Goal: Check status: Check status

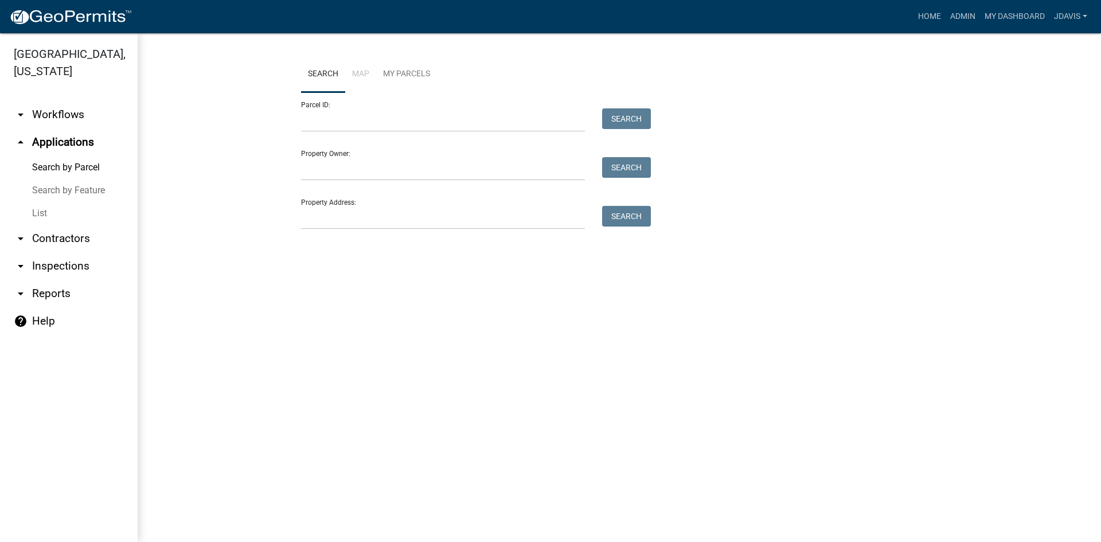
click at [38, 213] on link "List" at bounding box center [69, 213] width 138 height 23
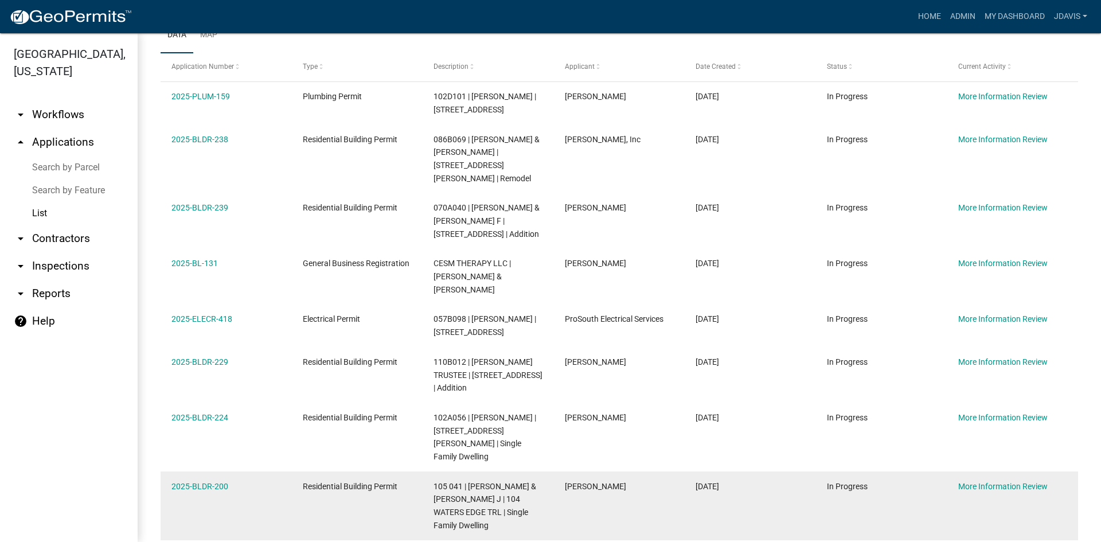
scroll to position [299, 0]
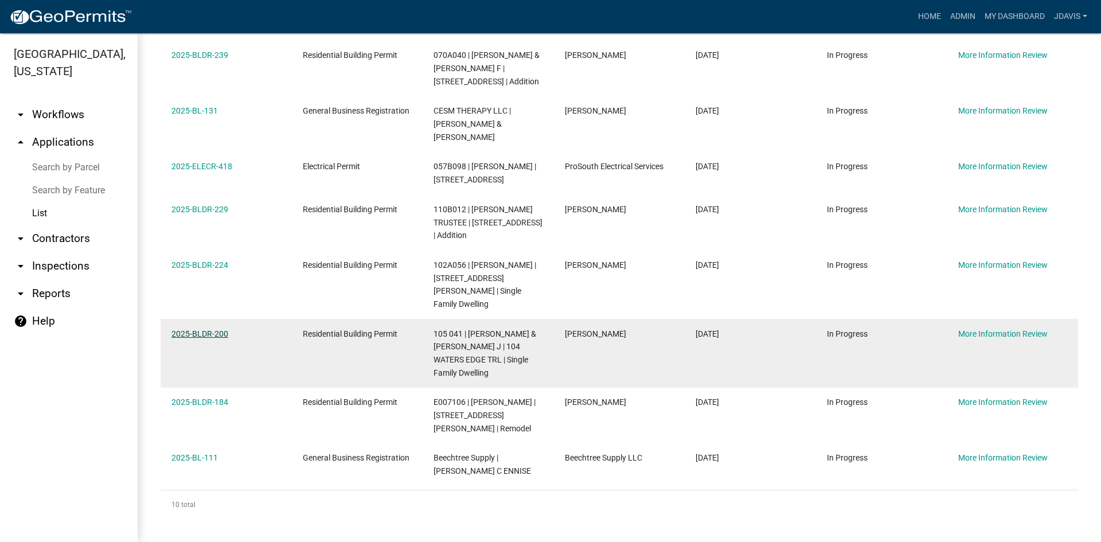
click at [200, 333] on link "2025-BLDR-200" at bounding box center [199, 333] width 57 height 9
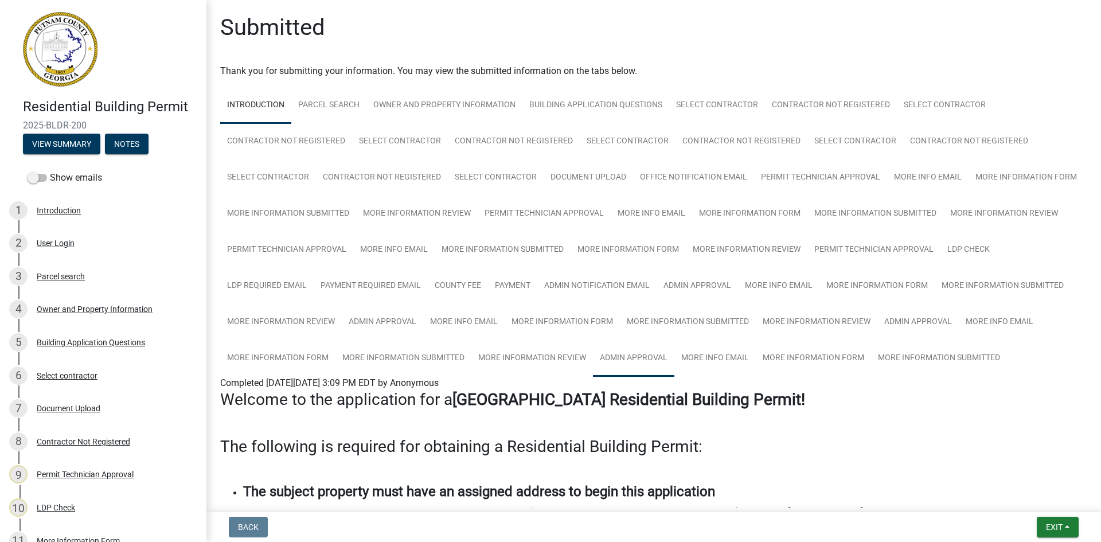
click at [674, 353] on link "Admin Approval" at bounding box center [633, 358] width 81 height 37
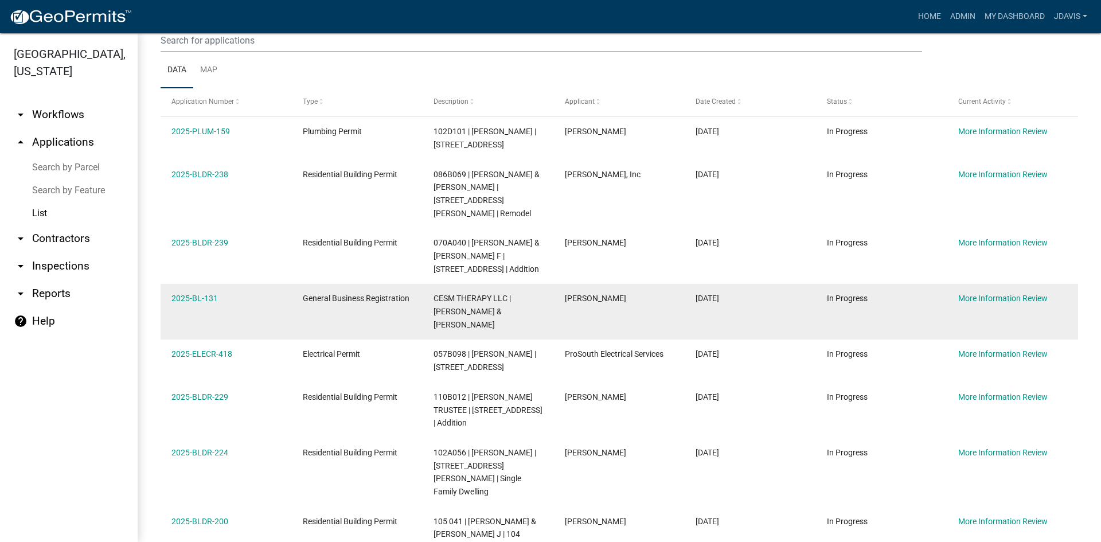
scroll to position [287, 0]
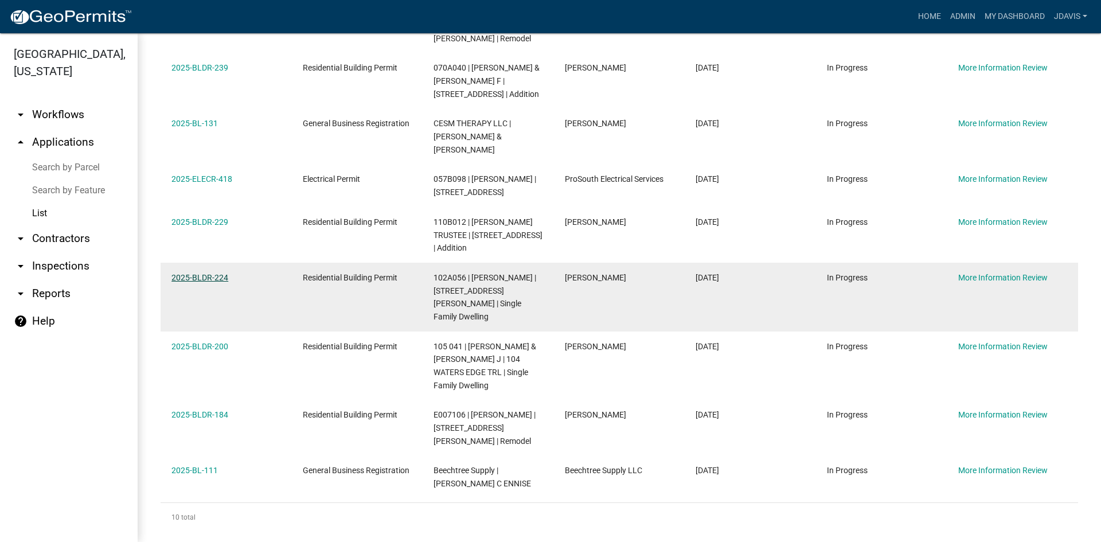
click at [196, 282] on link "2025-BLDR-224" at bounding box center [199, 277] width 57 height 9
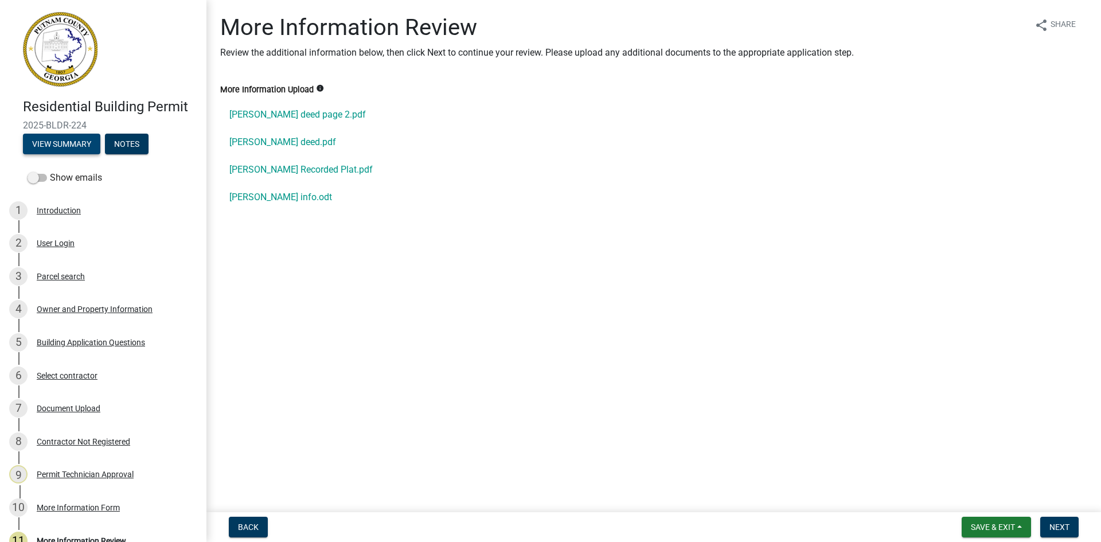
click at [80, 146] on button "View Summary" at bounding box center [61, 144] width 77 height 21
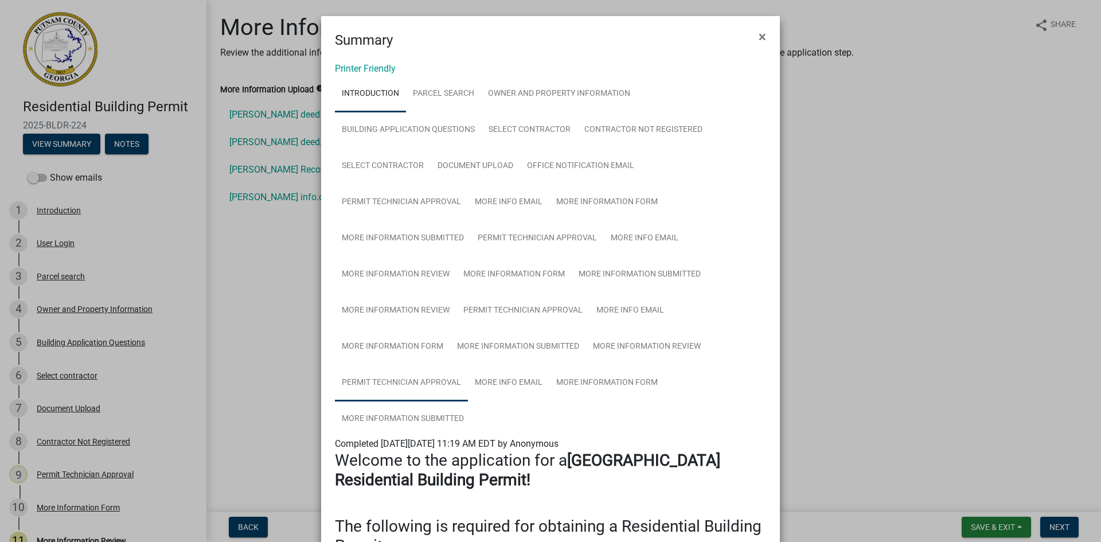
click at [438, 389] on link "Permit Technician Approval" at bounding box center [401, 383] width 133 height 37
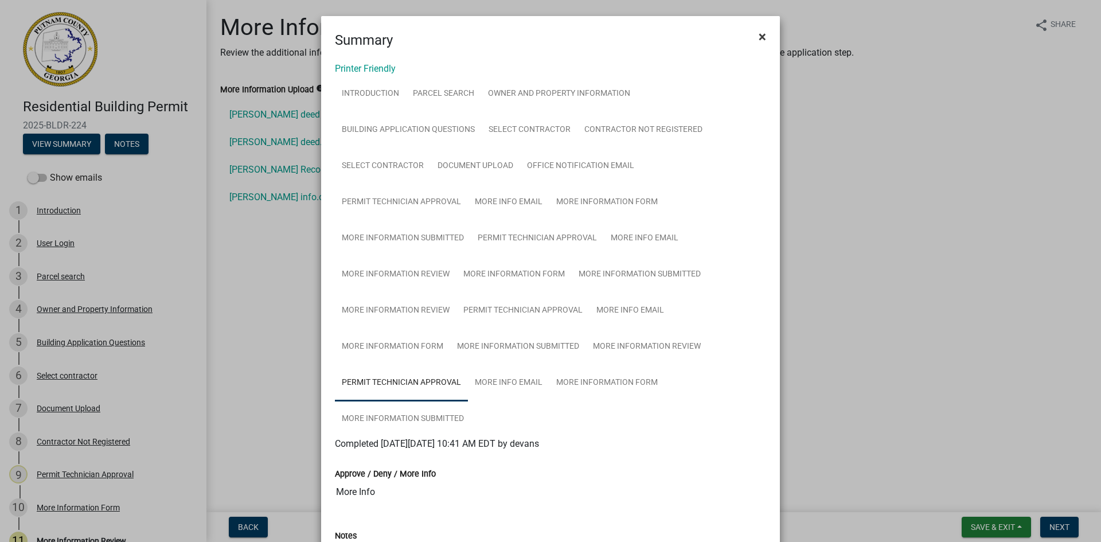
click at [750, 40] on button "×" at bounding box center [762, 37] width 26 height 32
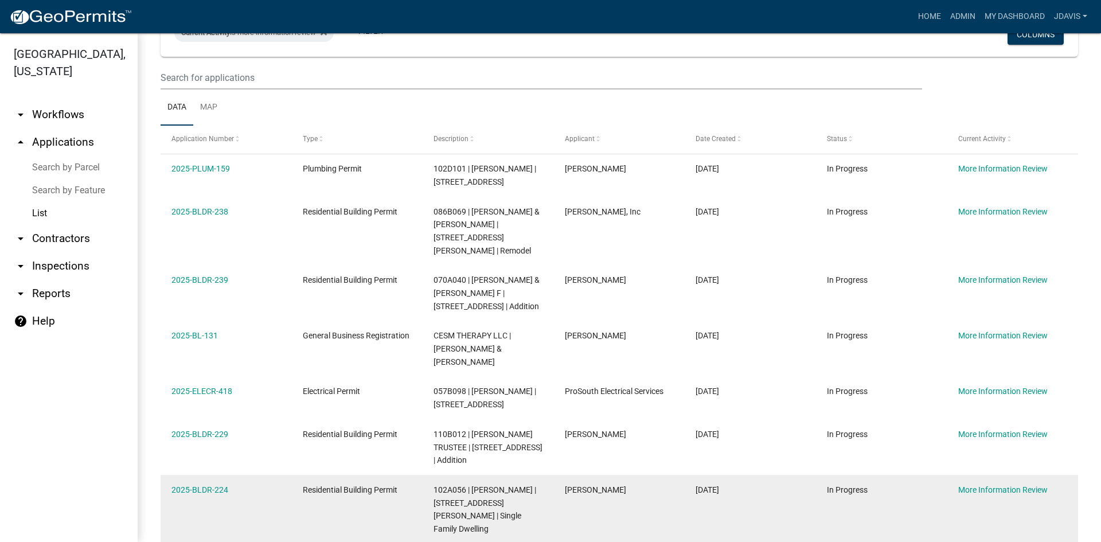
scroll to position [70, 0]
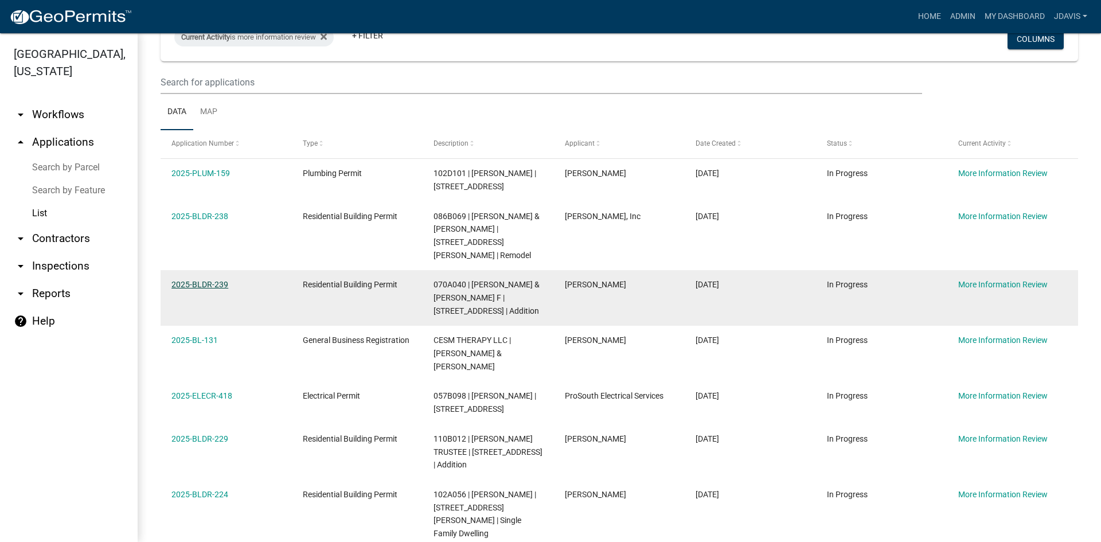
click at [196, 281] on link "2025-BLDR-239" at bounding box center [199, 284] width 57 height 9
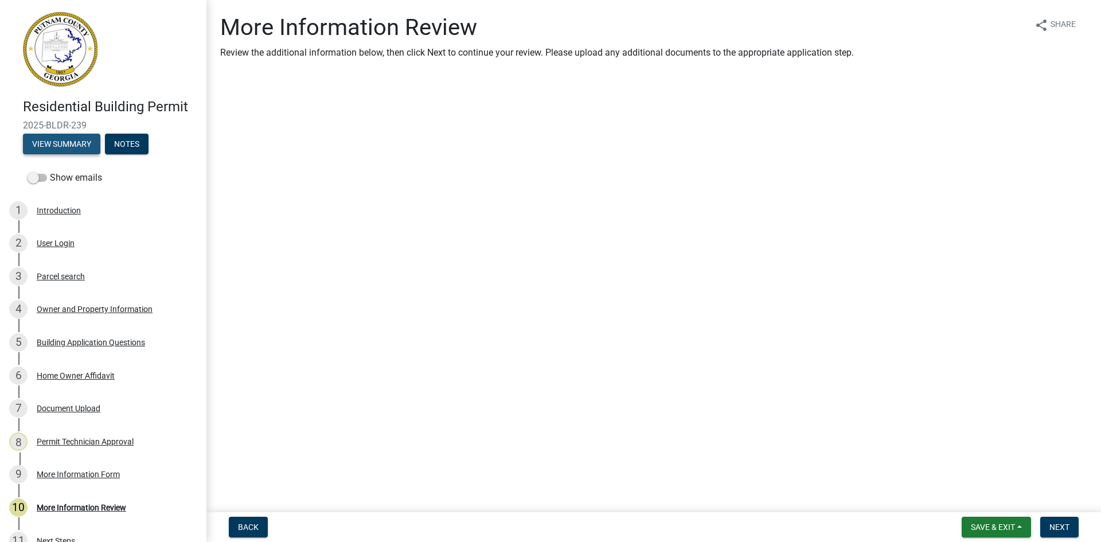
click at [56, 146] on button "View Summary" at bounding box center [61, 144] width 77 height 21
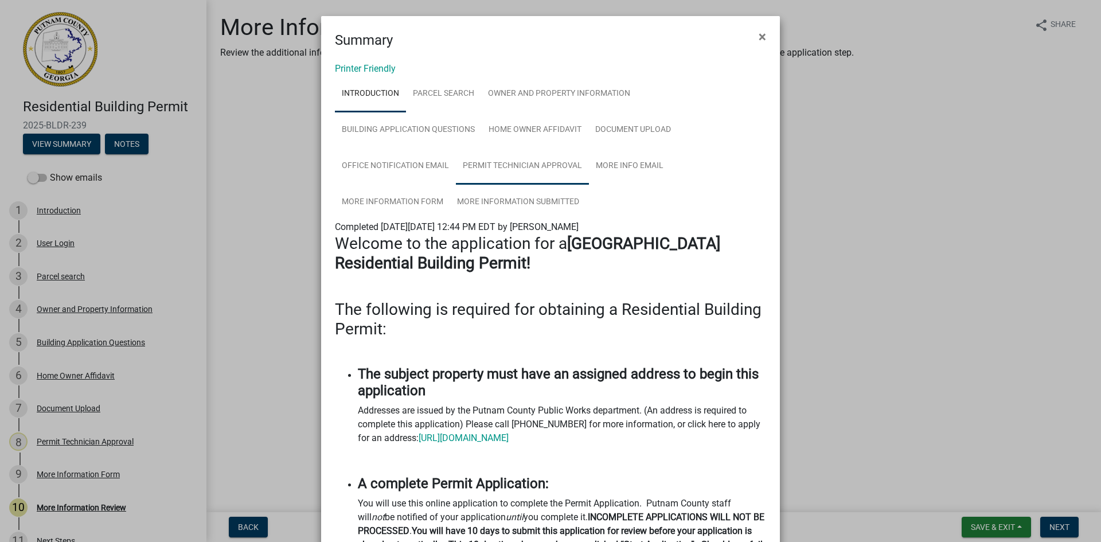
click at [533, 181] on link "Permit Technician Approval" at bounding box center [522, 166] width 133 height 37
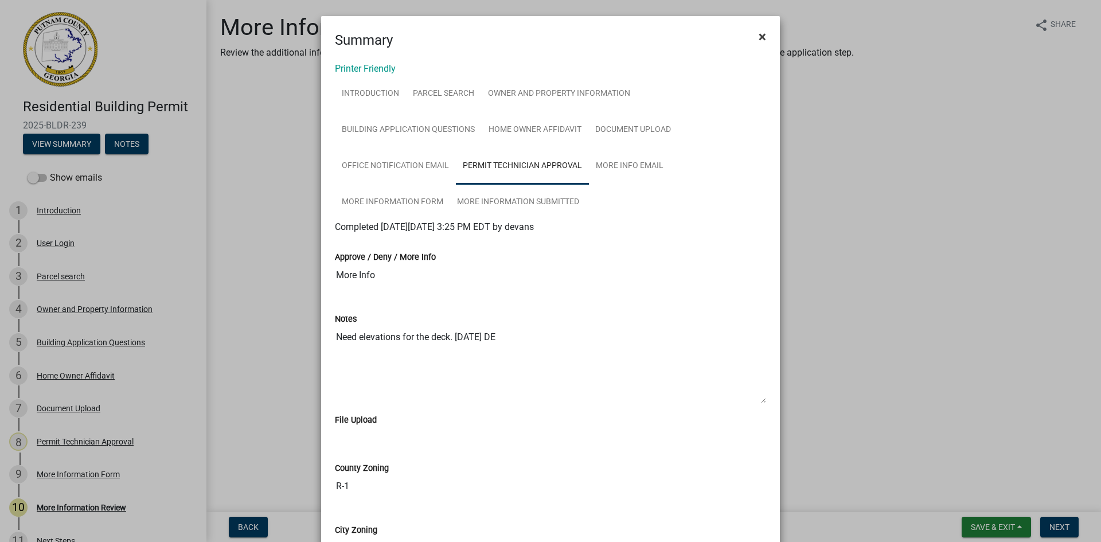
click at [765, 33] on button "×" at bounding box center [762, 37] width 26 height 32
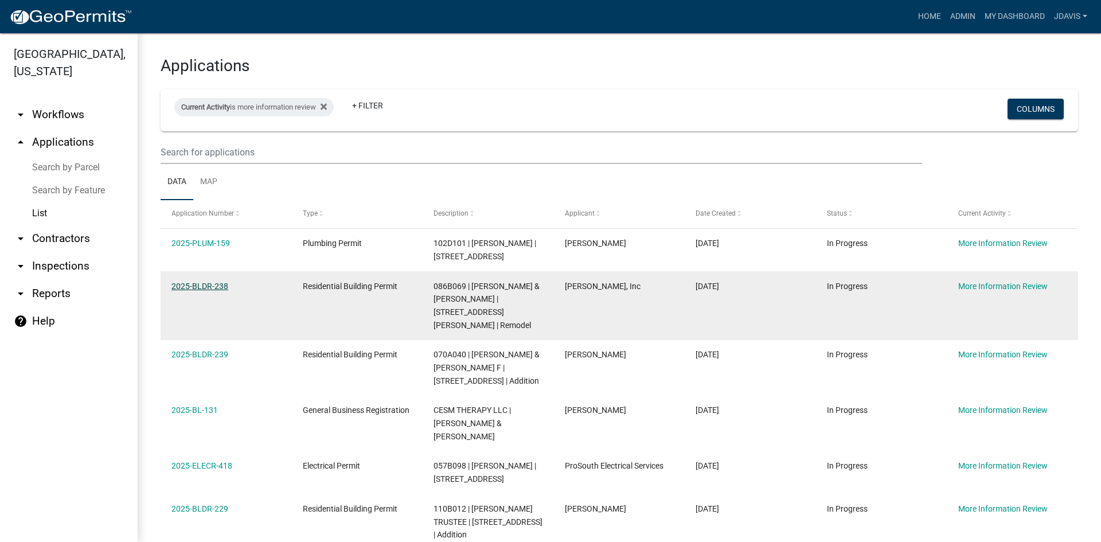
click at [213, 291] on link "2025-BLDR-238" at bounding box center [199, 285] width 57 height 9
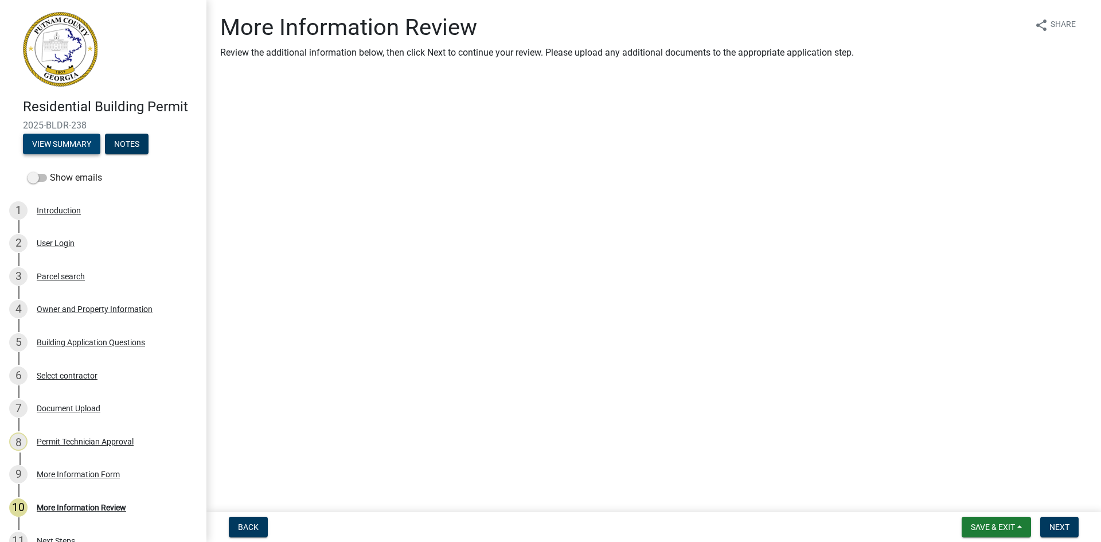
click at [92, 147] on button "View Summary" at bounding box center [61, 144] width 77 height 21
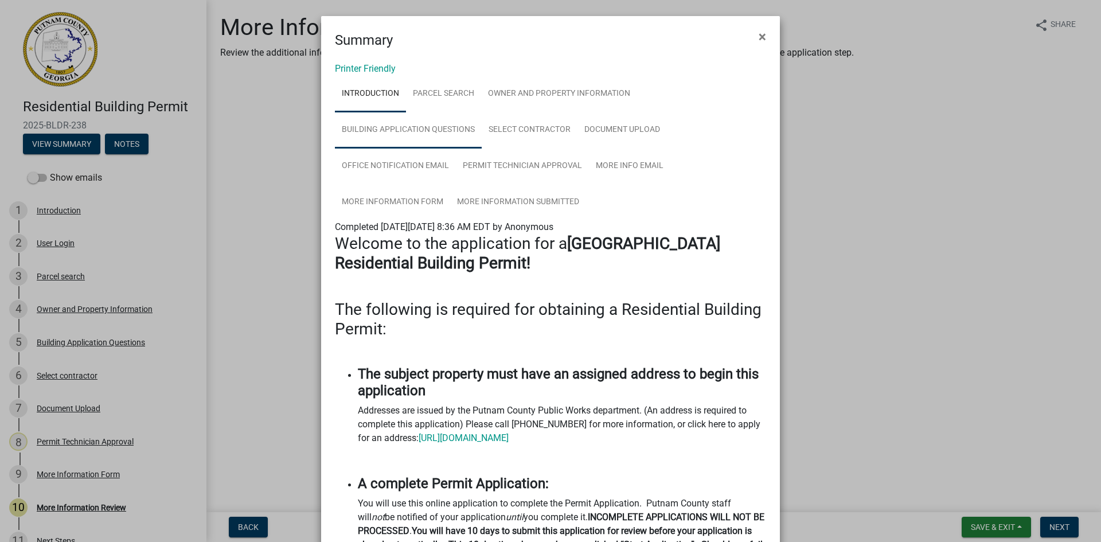
click at [420, 138] on link "Building Application Questions" at bounding box center [408, 130] width 147 height 37
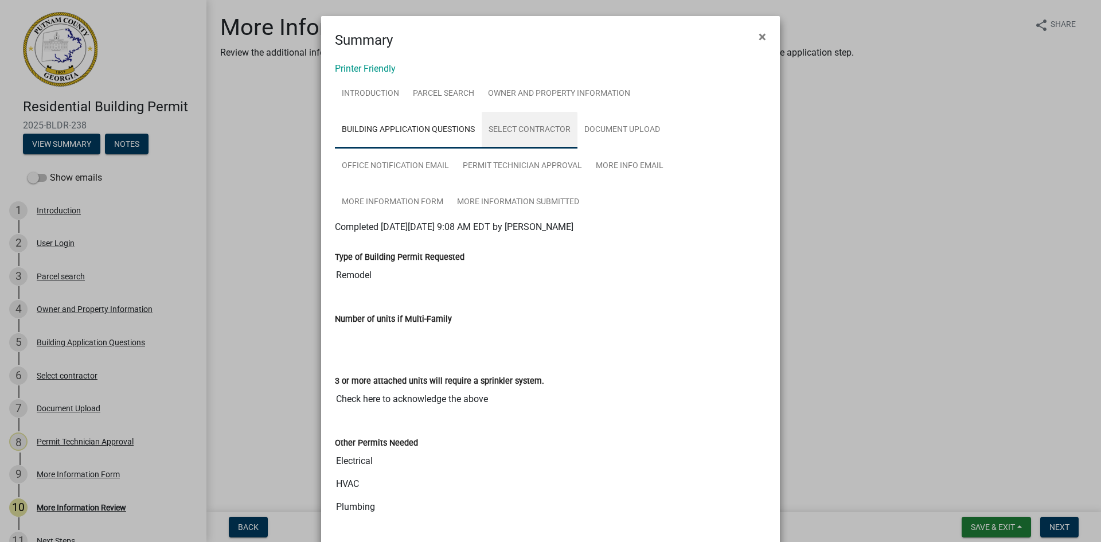
click at [542, 131] on link "Select contractor" at bounding box center [530, 130] width 96 height 37
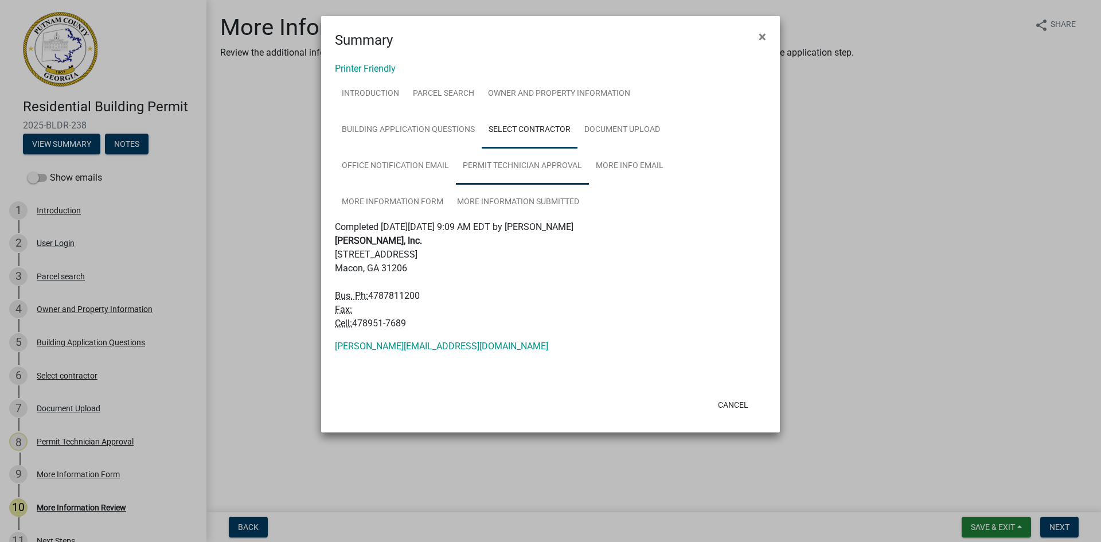
click at [517, 169] on link "Permit Technician Approval" at bounding box center [522, 166] width 133 height 37
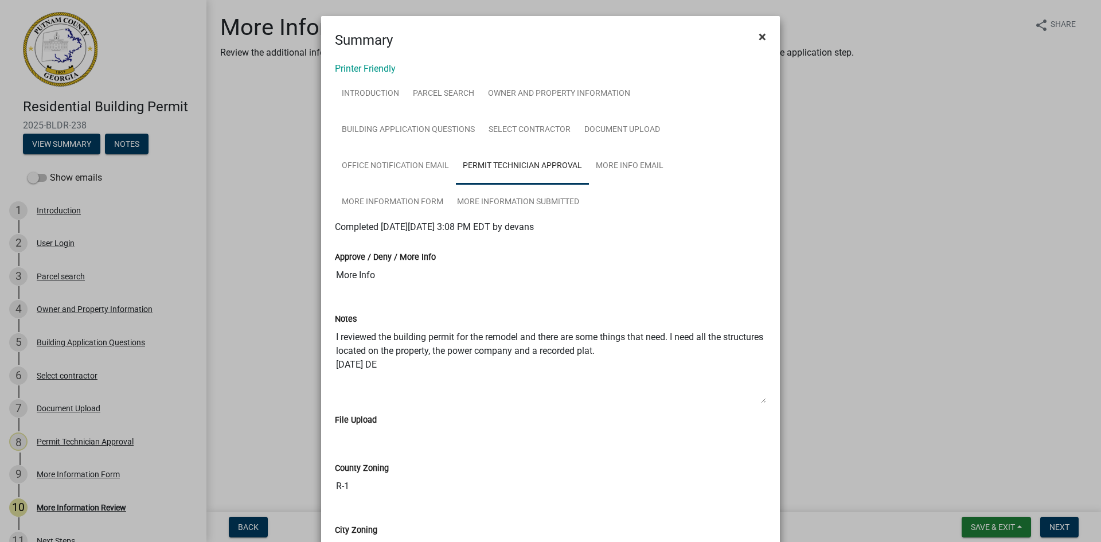
click at [762, 36] on button "×" at bounding box center [762, 37] width 26 height 32
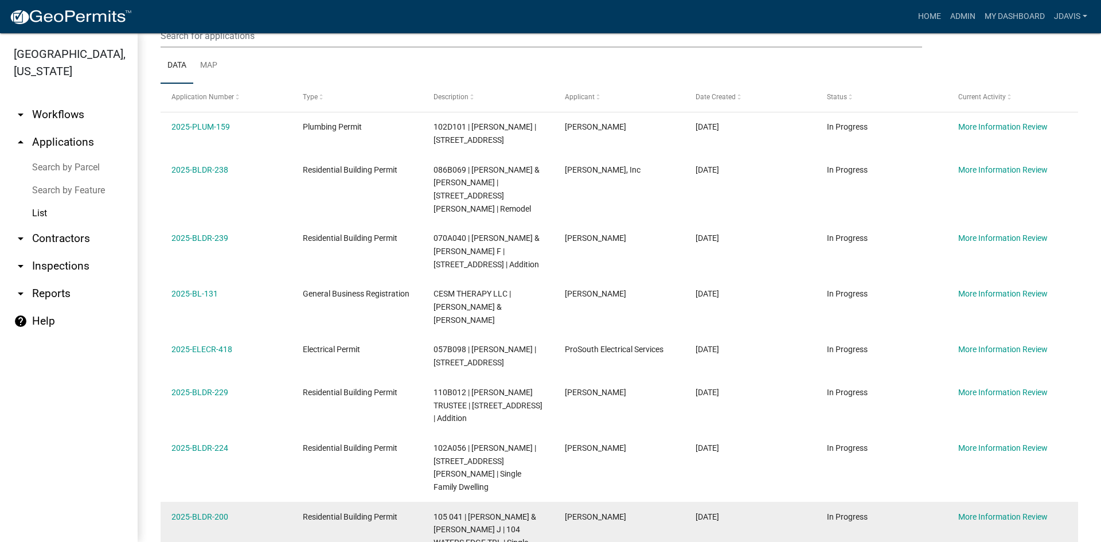
scroll to position [229, 0]
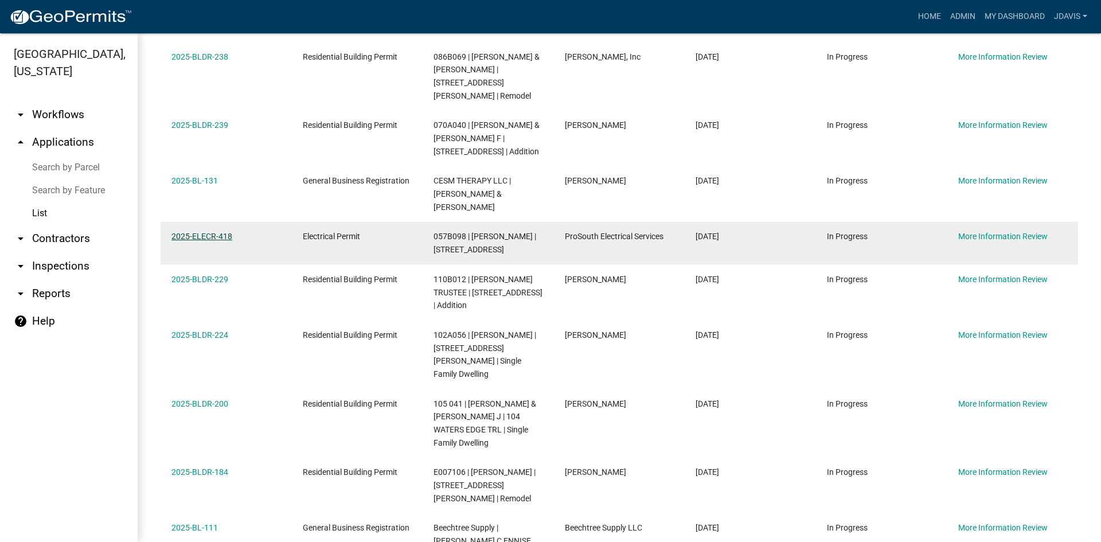
click at [210, 241] on link "2025-ELECR-418" at bounding box center [201, 236] width 61 height 9
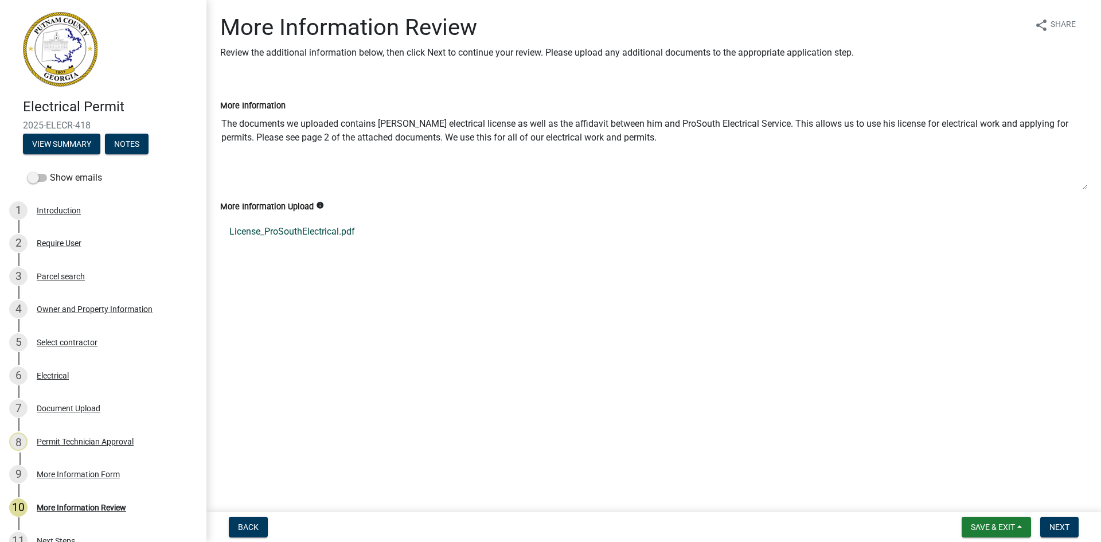
click at [343, 232] on link "License_ProSouthElectrical.pdf" at bounding box center [653, 232] width 867 height 28
click at [72, 143] on button "View Summary" at bounding box center [61, 144] width 77 height 21
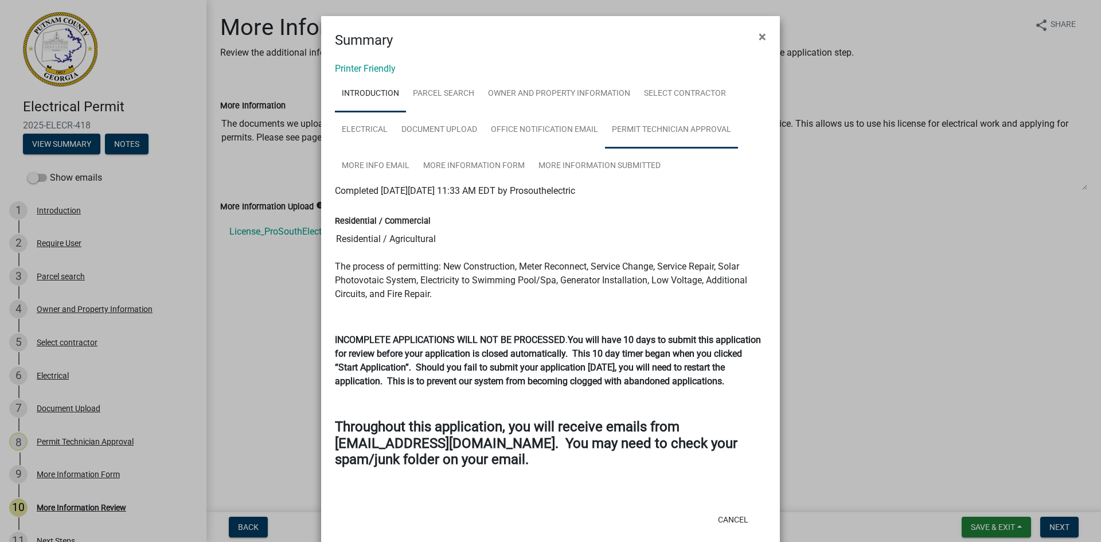
click at [646, 123] on link "Permit Technician Approval" at bounding box center [671, 130] width 133 height 37
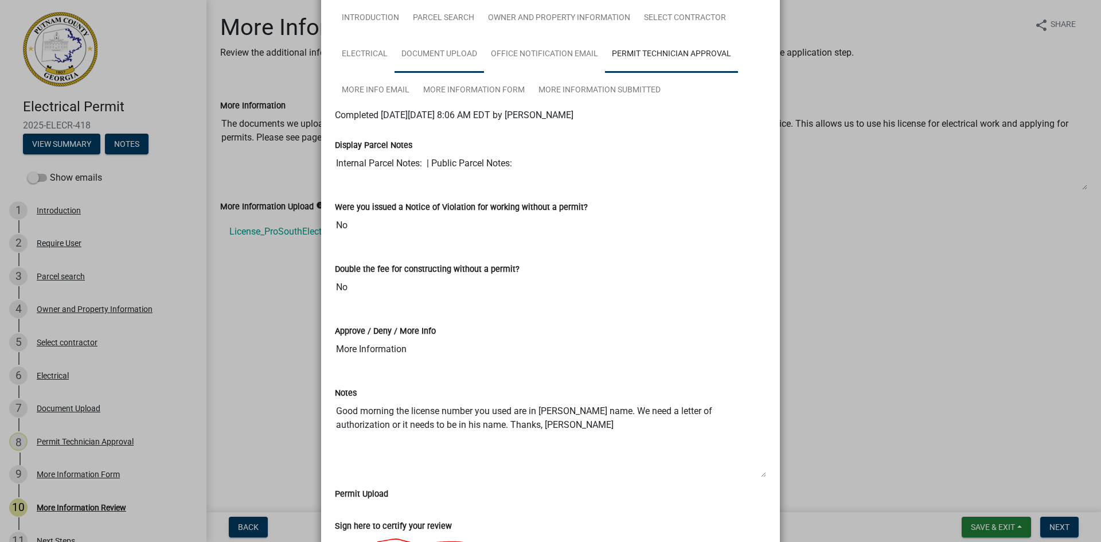
scroll to position [57, 0]
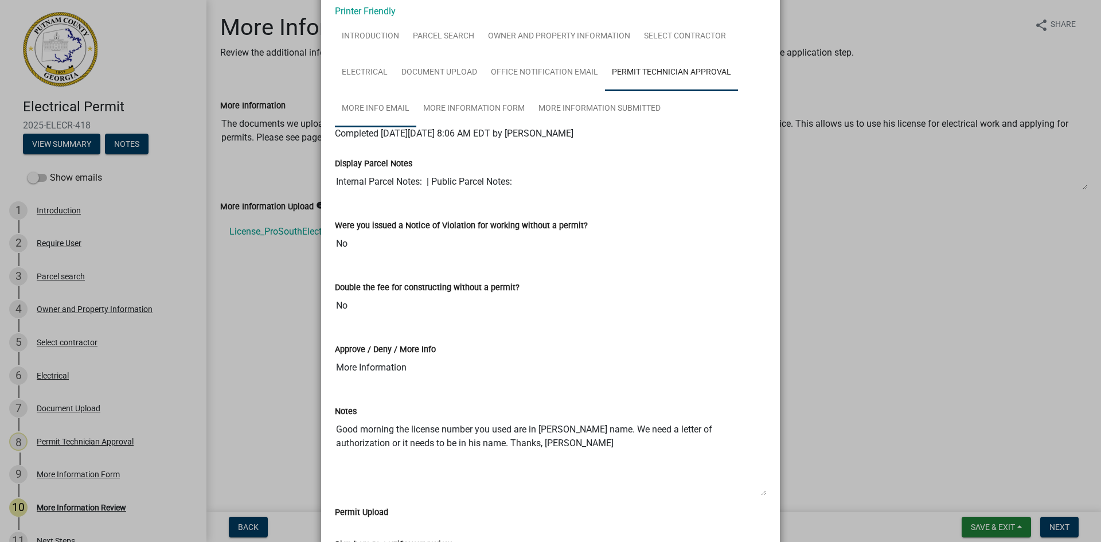
click at [376, 113] on link "More Info Email" at bounding box center [375, 109] width 81 height 37
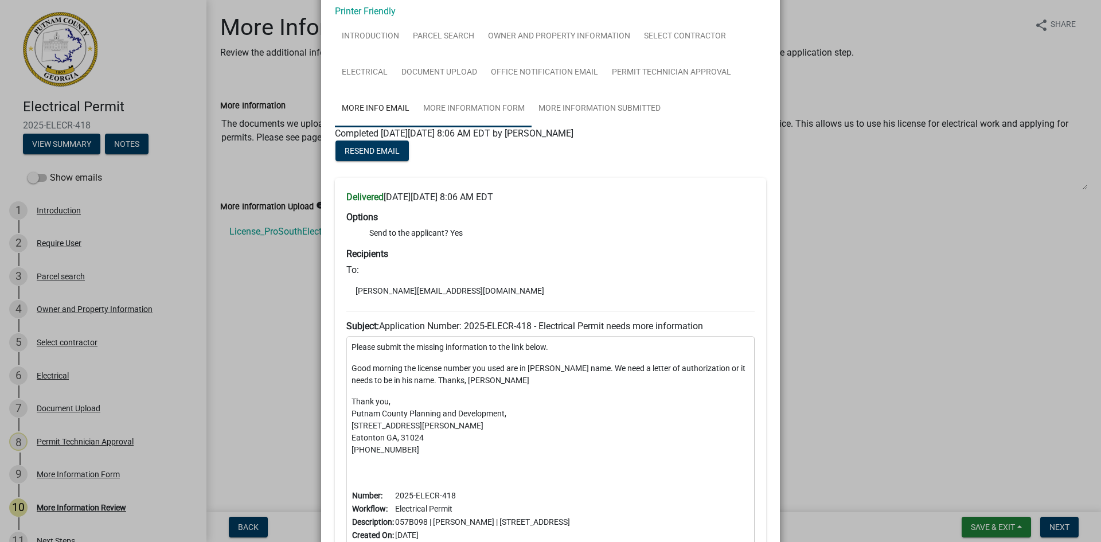
click at [479, 107] on link "More Information Form" at bounding box center [473, 109] width 115 height 37
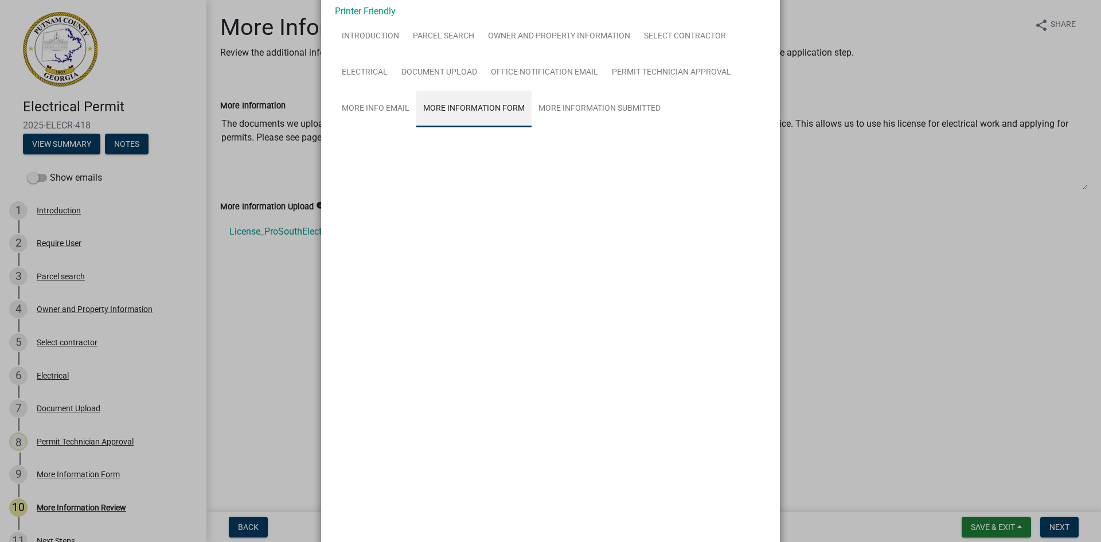
scroll to position [0, 0]
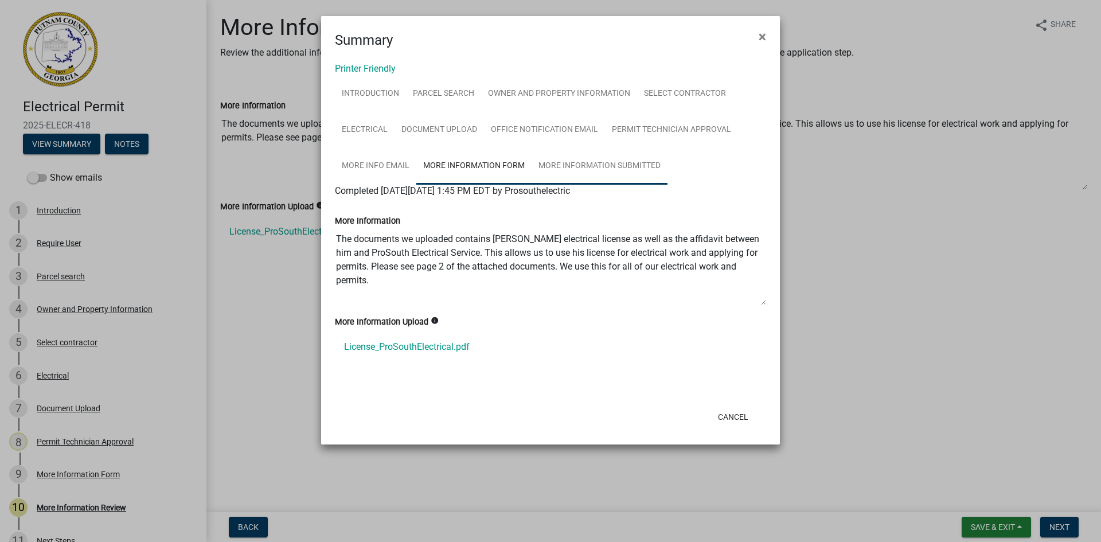
click at [646, 165] on link "More Information Submitted" at bounding box center [599, 166] width 136 height 37
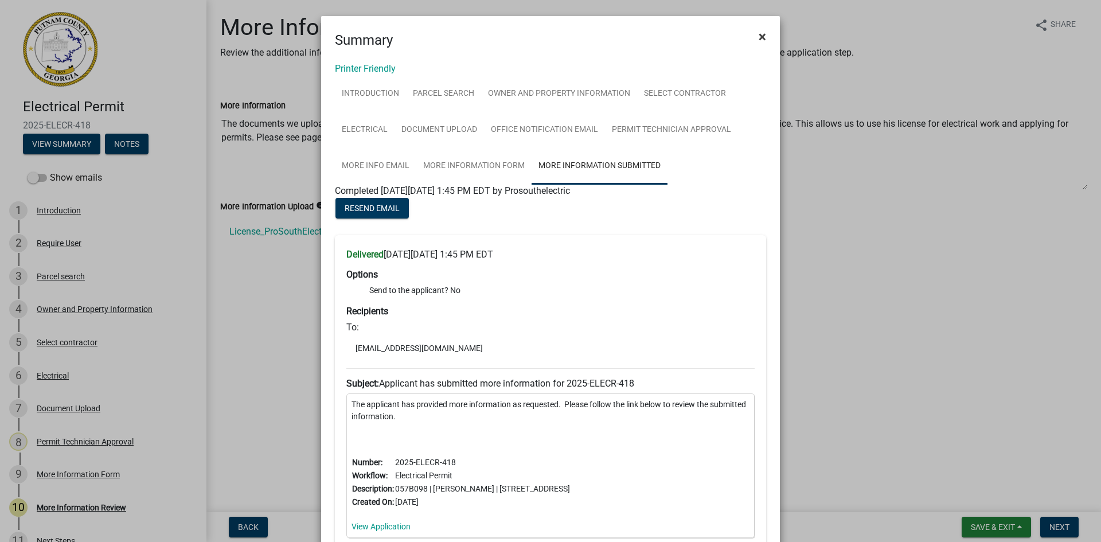
click at [760, 37] on span "×" at bounding box center [761, 37] width 7 height 16
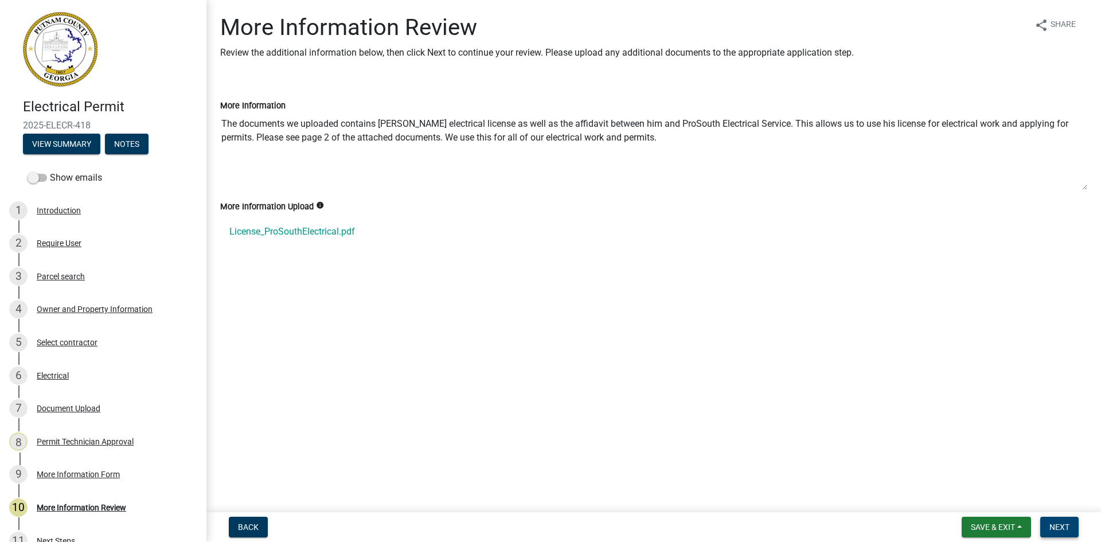
click at [1062, 531] on span "Next" at bounding box center [1059, 526] width 20 height 9
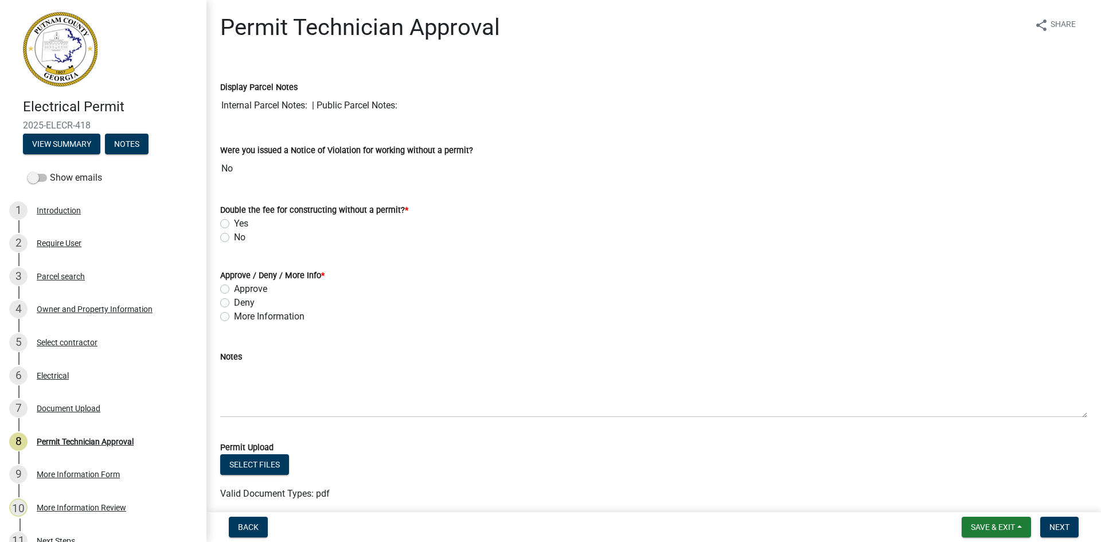
click at [234, 236] on label "No" at bounding box center [239, 237] width 11 height 14
click at [234, 236] on input "No" at bounding box center [237, 233] width 7 height 7
radio input "true"
click at [234, 291] on label "Approve" at bounding box center [250, 289] width 33 height 14
click at [234, 290] on input "Approve" at bounding box center [237, 285] width 7 height 7
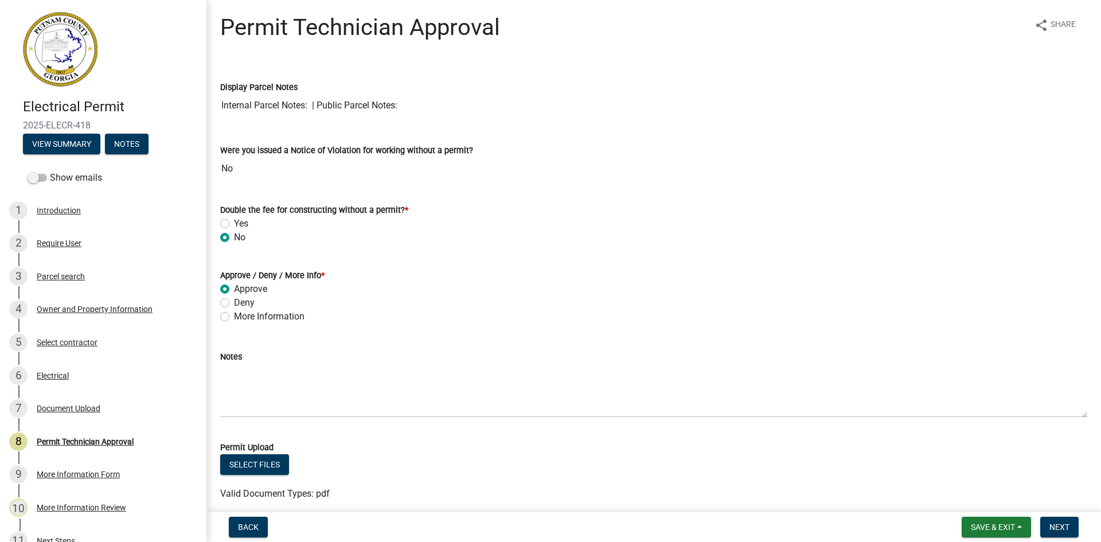
radio input "true"
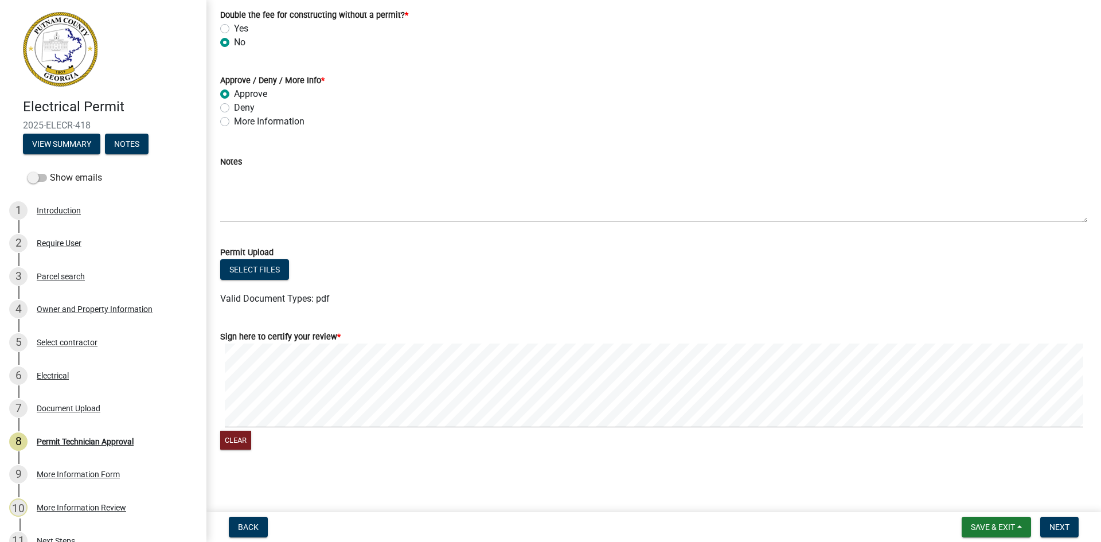
click at [212, 366] on div "Sign here to certify your review * Clear" at bounding box center [654, 384] width 884 height 136
click at [302, 373] on form "Sign here to certify your review * Clear" at bounding box center [653, 384] width 867 height 136
click at [1065, 526] on span "Next" at bounding box center [1059, 526] width 20 height 9
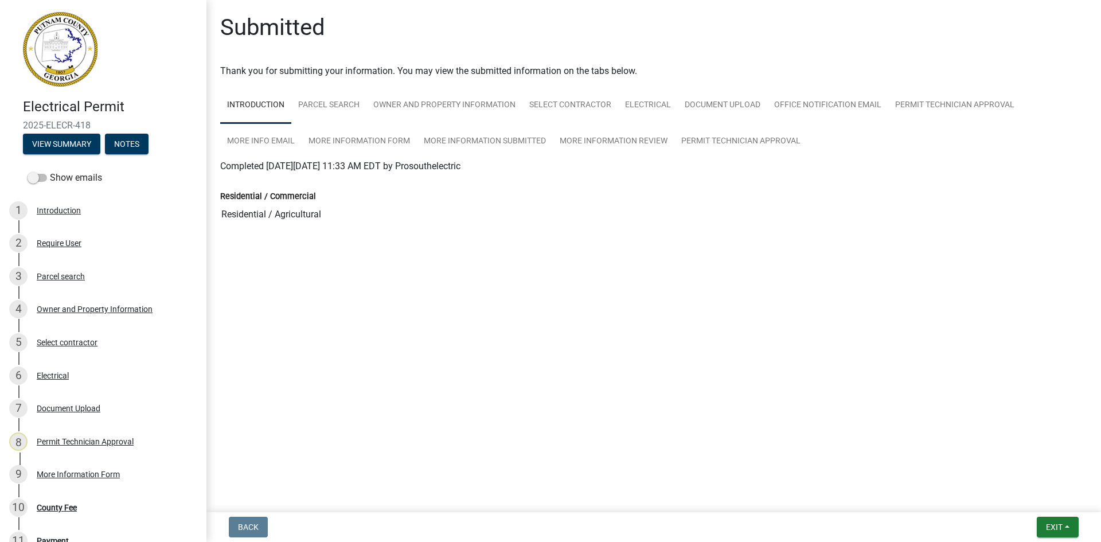
click at [1047, 516] on nav "Back Exit Save Save & Exit" at bounding box center [653, 527] width 894 height 30
click at [1057, 522] on span "Exit" at bounding box center [1054, 526] width 17 height 9
click at [1057, 507] on button "Save & Exit" at bounding box center [1033, 497] width 92 height 28
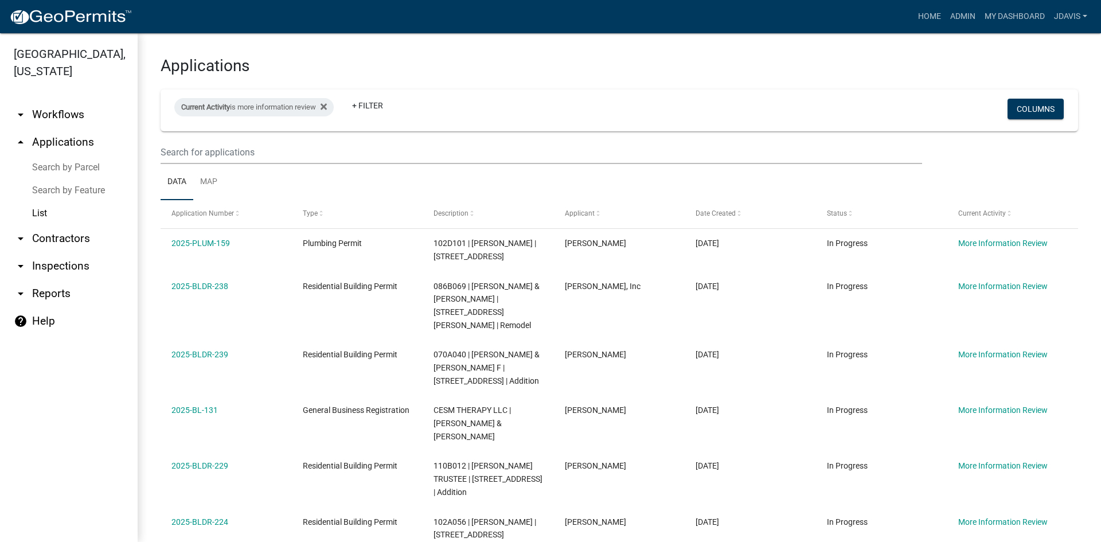
click at [60, 161] on link "Search by Parcel" at bounding box center [69, 167] width 138 height 23
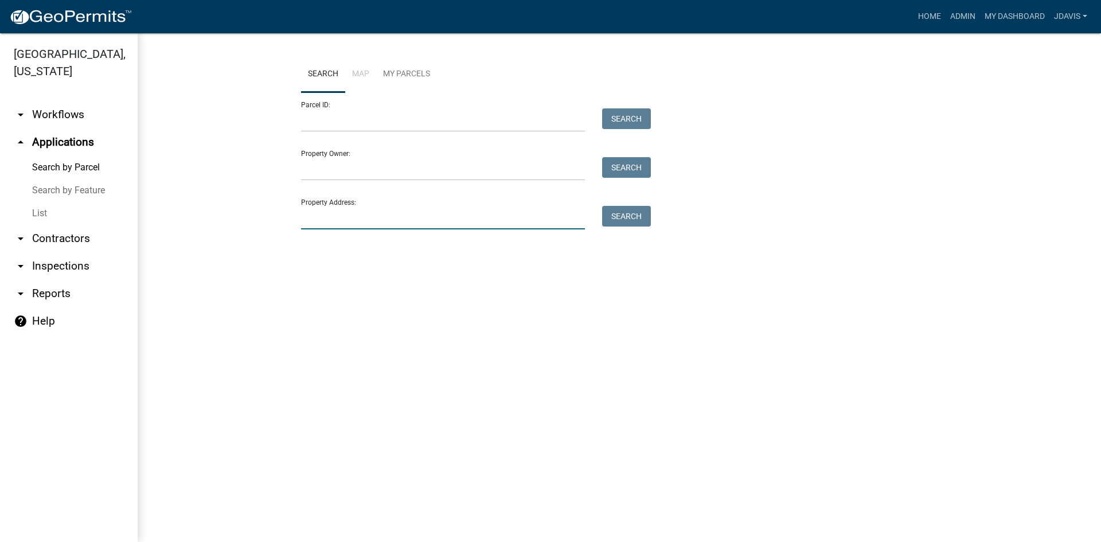
click at [393, 218] on input "Property Address:" at bounding box center [443, 218] width 284 height 24
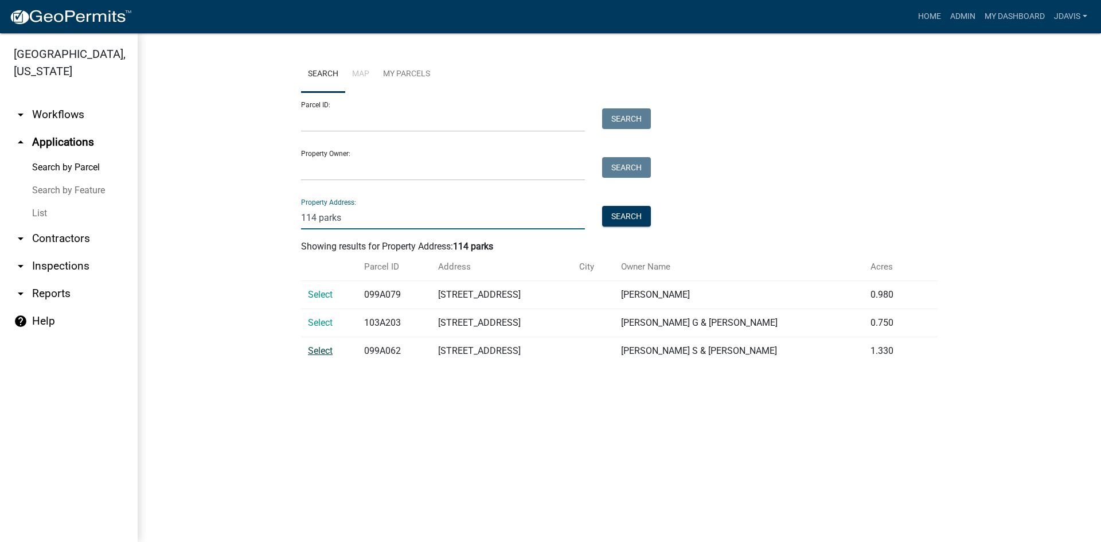
type input "114 parks"
click at [318, 349] on span "Select" at bounding box center [320, 350] width 25 height 11
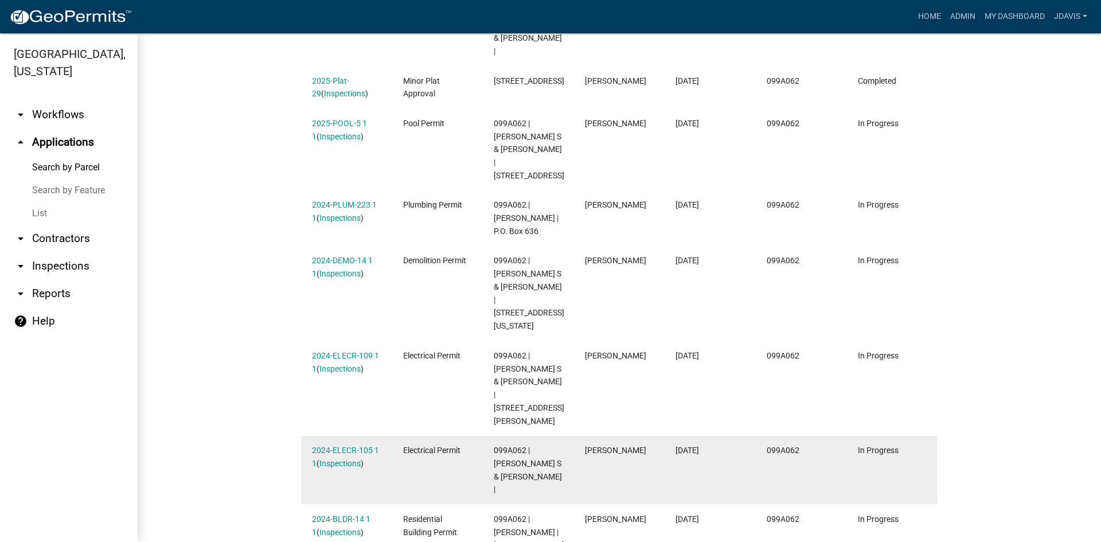
scroll to position [484, 0]
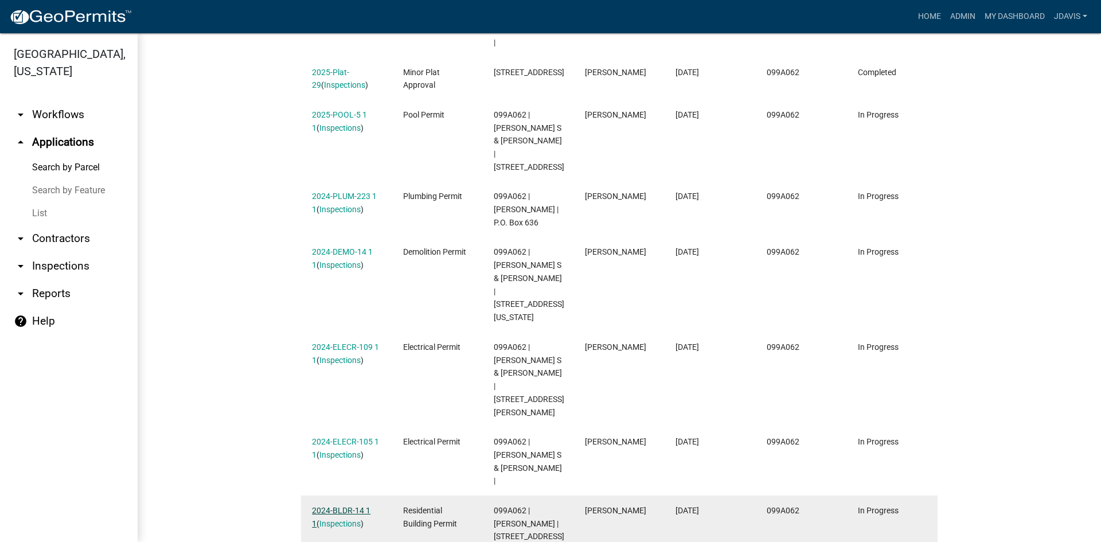
click at [327, 506] on link "2024-BLDR-14 1 1" at bounding box center [341, 517] width 58 height 22
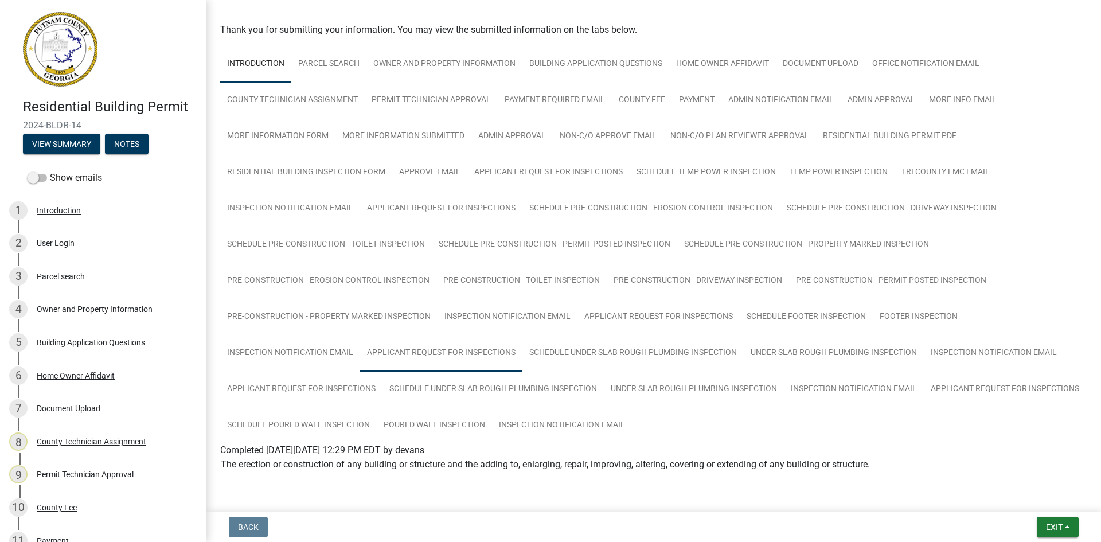
scroll to position [73, 0]
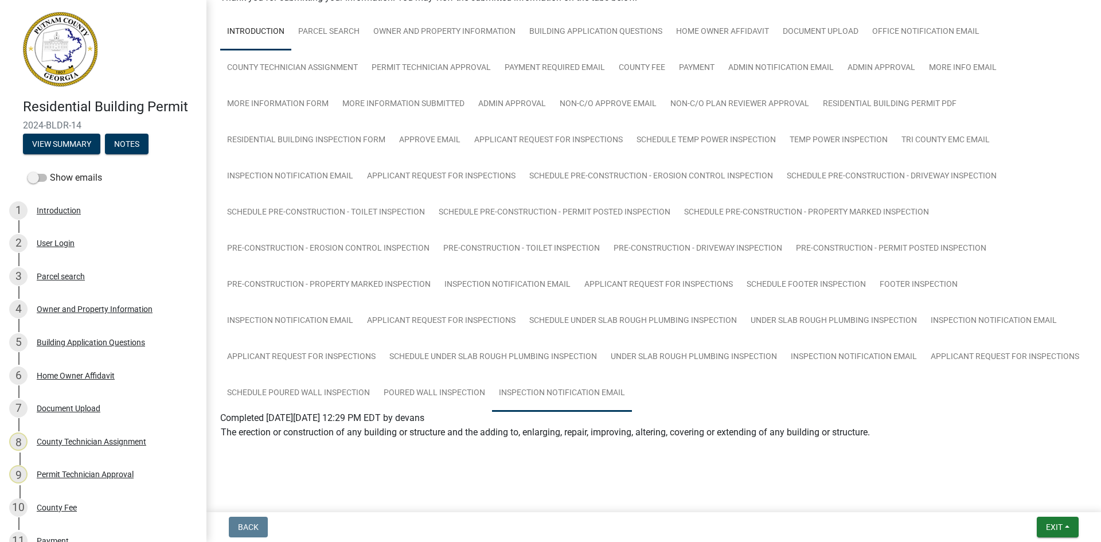
click at [632, 389] on link "Inspection Notification Email" at bounding box center [562, 393] width 140 height 37
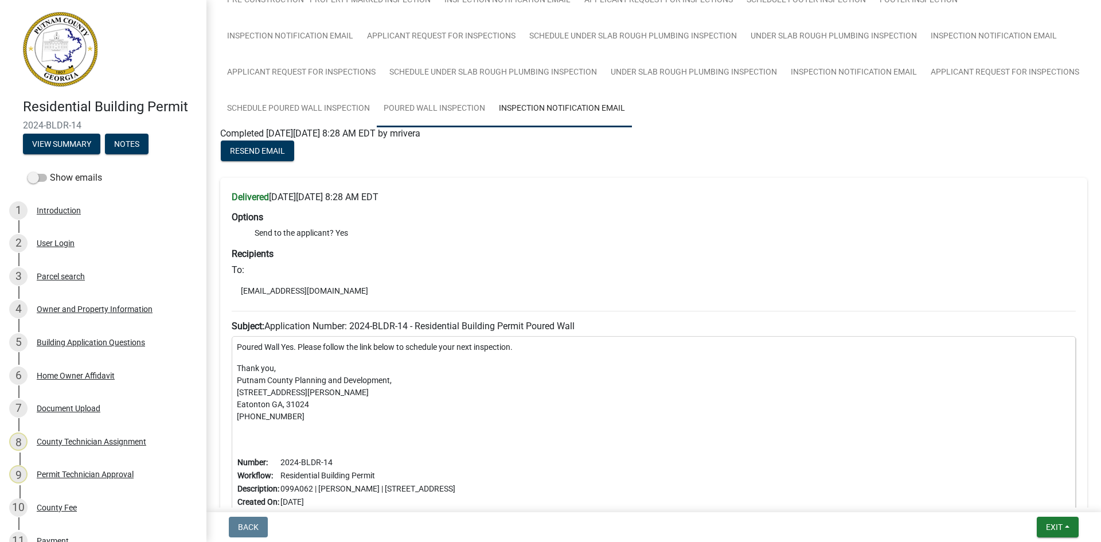
scroll to position [360, 0]
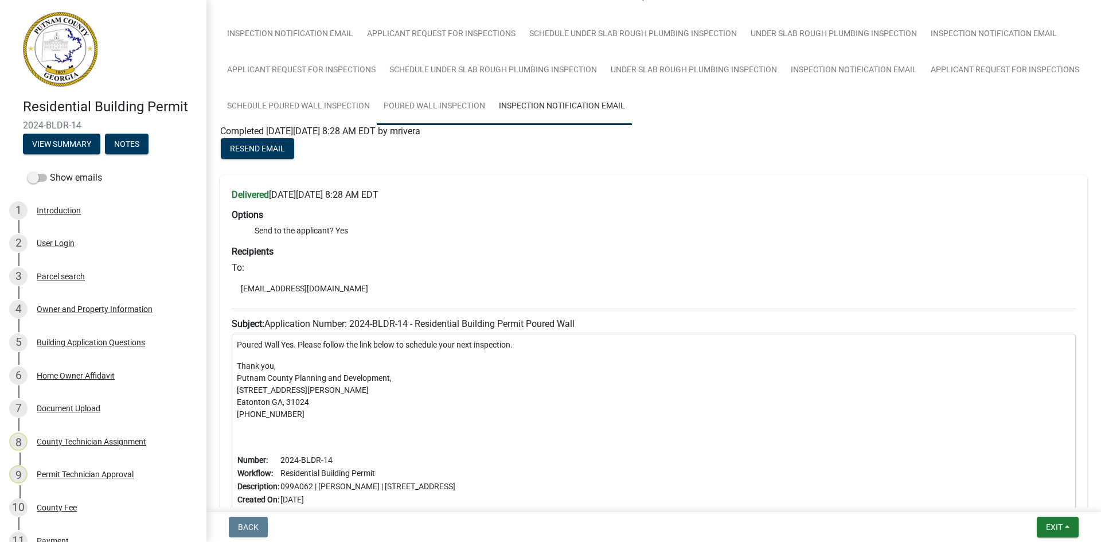
click at [492, 103] on link "Poured Wall Inspection" at bounding box center [434, 106] width 115 height 37
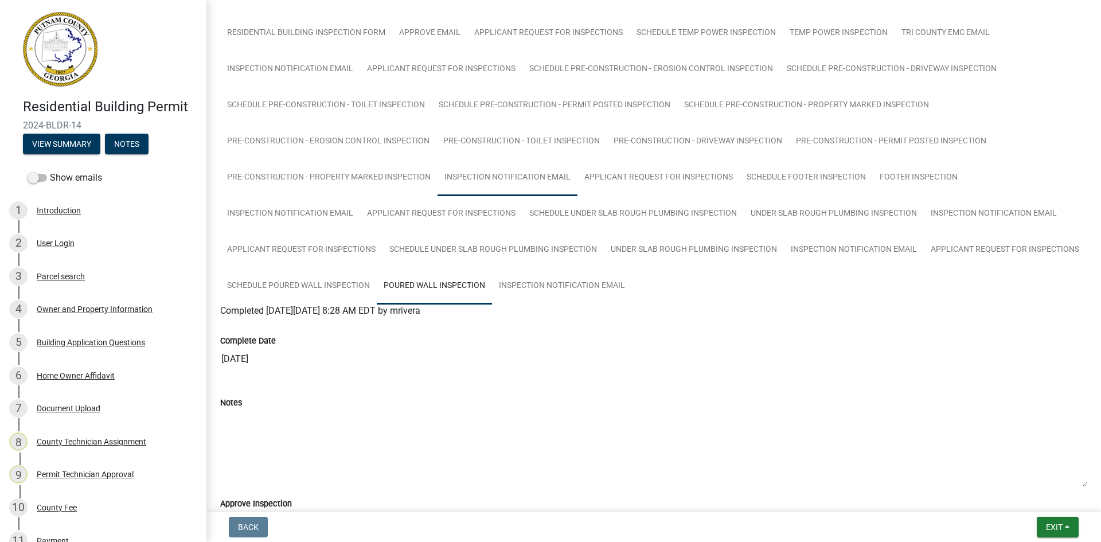
scroll to position [127, 0]
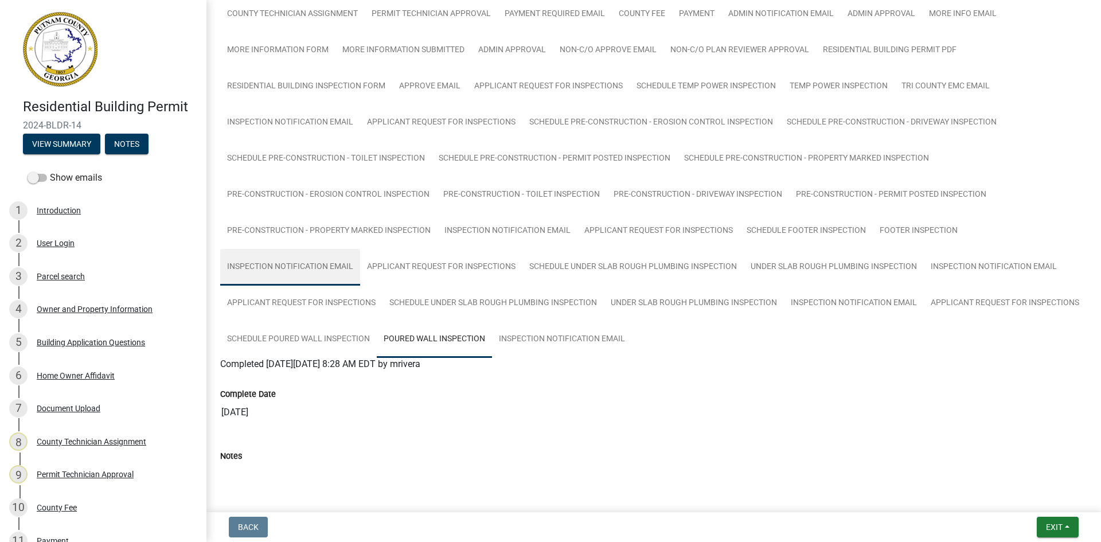
click at [345, 265] on link "Inspection Notification Email" at bounding box center [290, 267] width 140 height 37
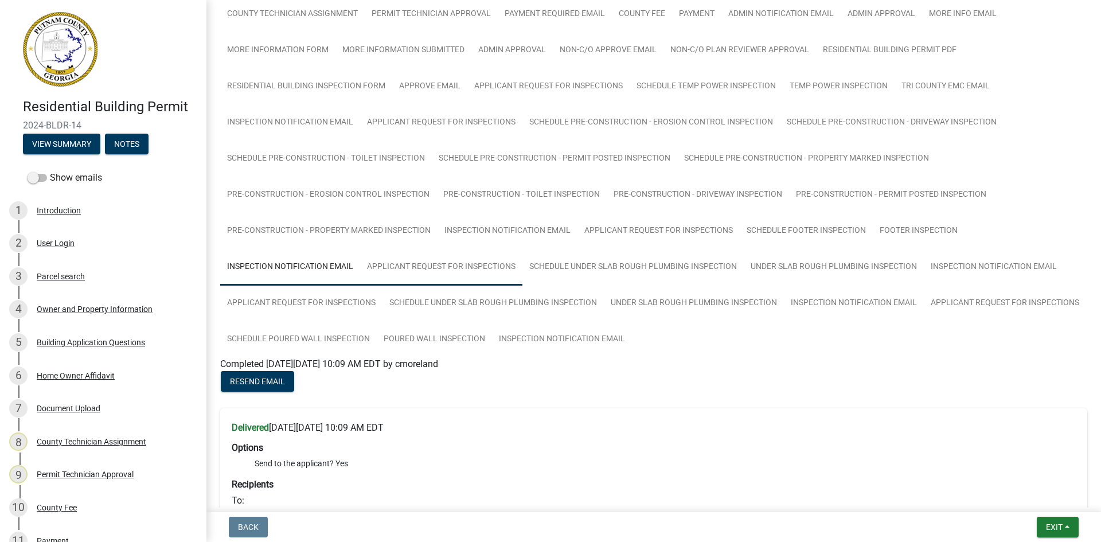
click at [423, 263] on link "Applicant Request for Inspections" at bounding box center [441, 267] width 162 height 37
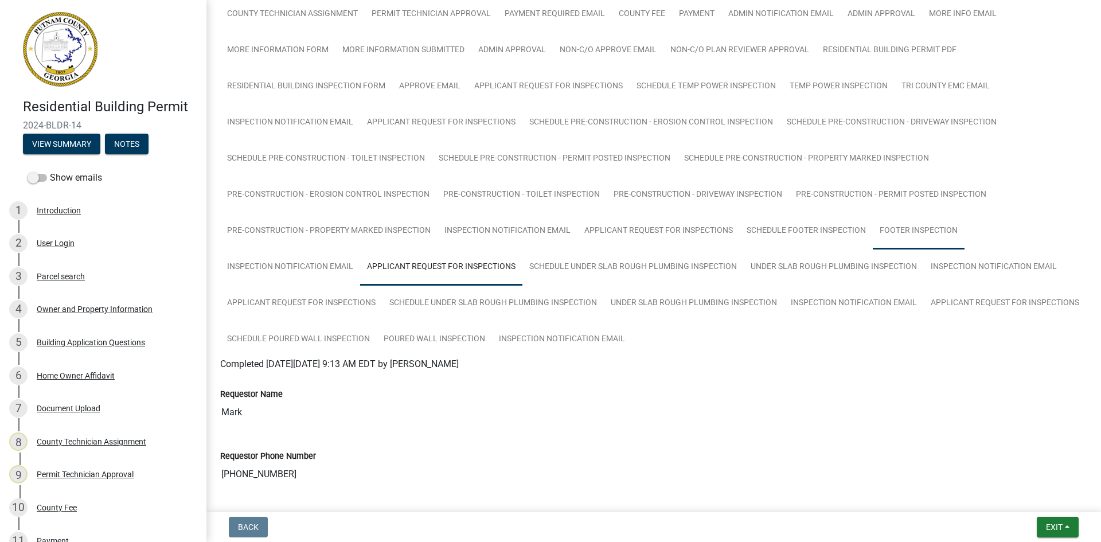
click at [918, 226] on link "Footer Inspection" at bounding box center [919, 231] width 92 height 37
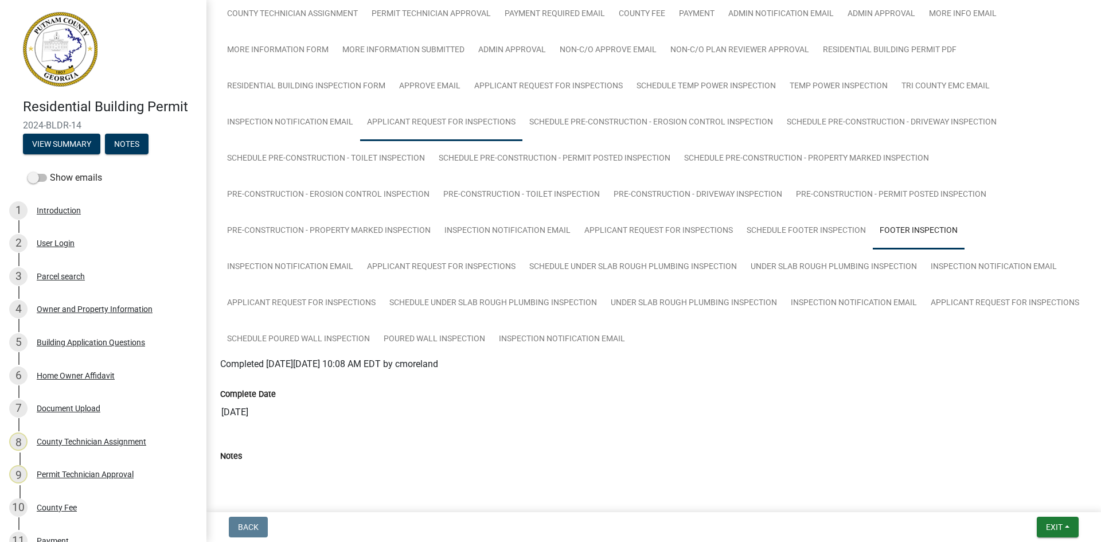
click at [439, 130] on link "Applicant Request for Inspections" at bounding box center [441, 122] width 162 height 37
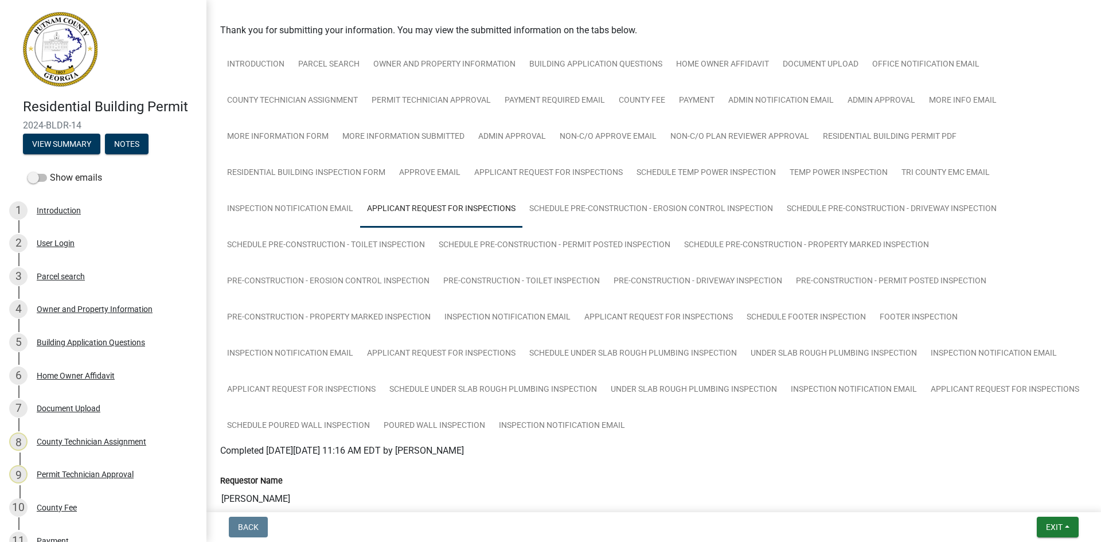
scroll to position [13, 0]
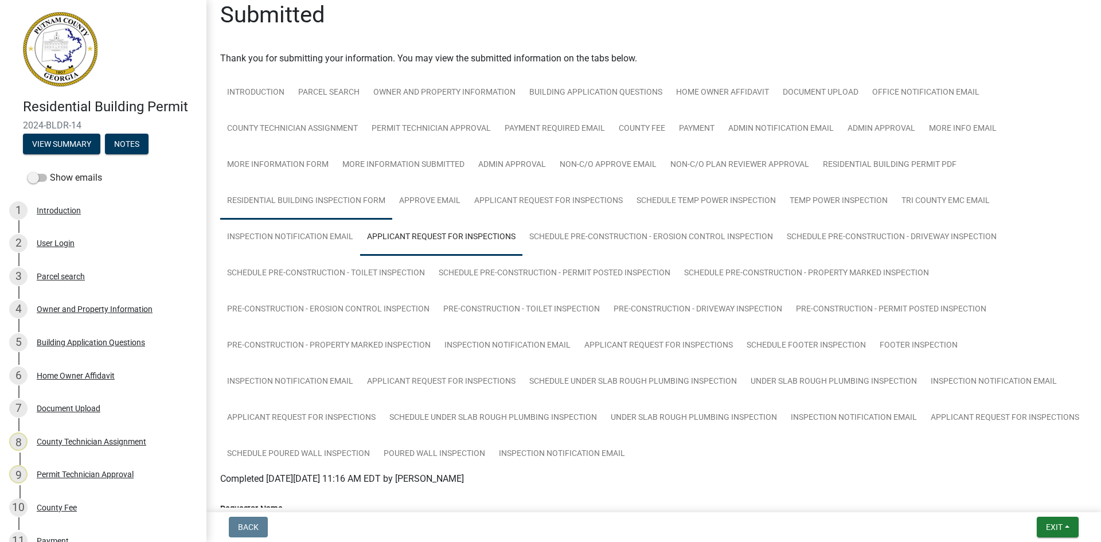
click at [370, 195] on link "Residential Building Inspection Form" at bounding box center [306, 201] width 172 height 37
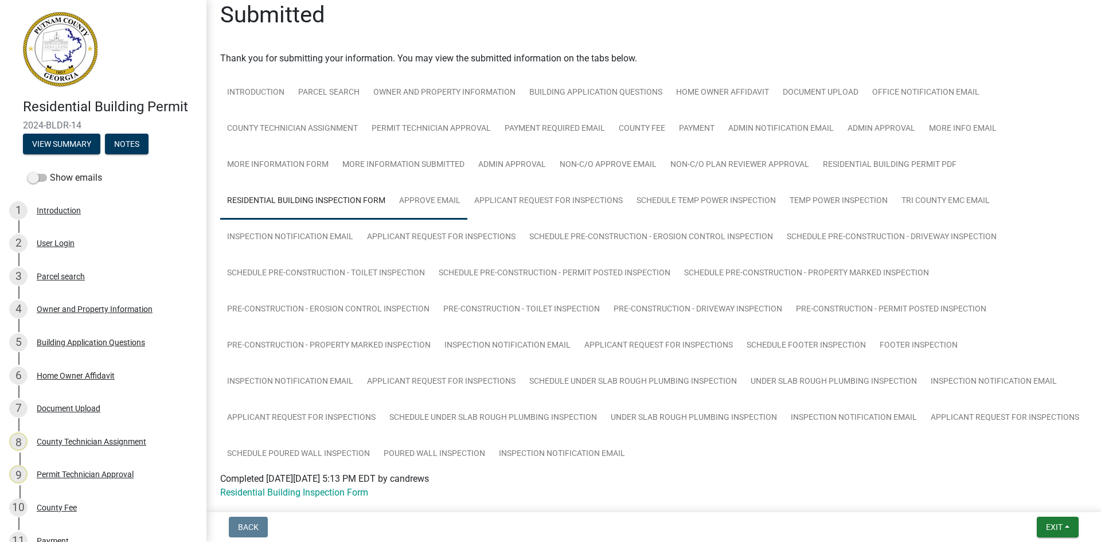
click at [431, 198] on link "Approve Email" at bounding box center [429, 201] width 75 height 37
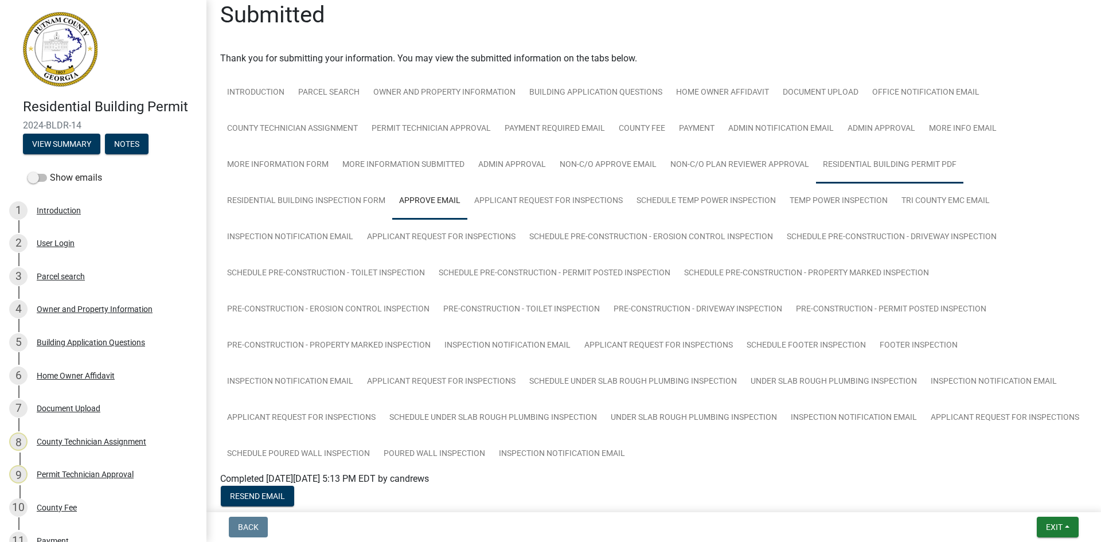
click at [943, 158] on link "Residential Building Permit PDF" at bounding box center [889, 165] width 147 height 37
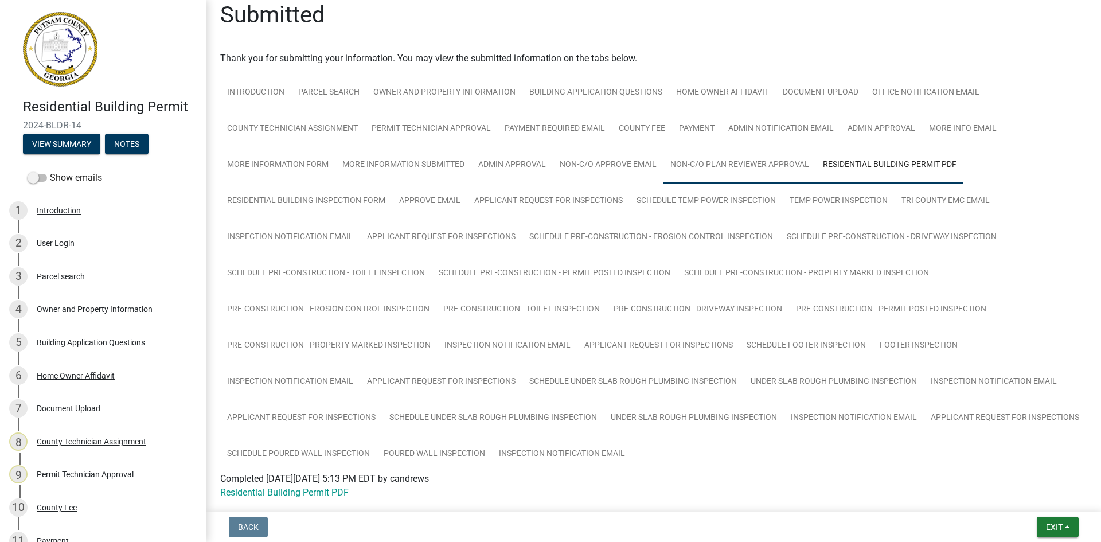
click at [784, 173] on link "Non-C/O Plan Reviewer Approval" at bounding box center [739, 165] width 152 height 37
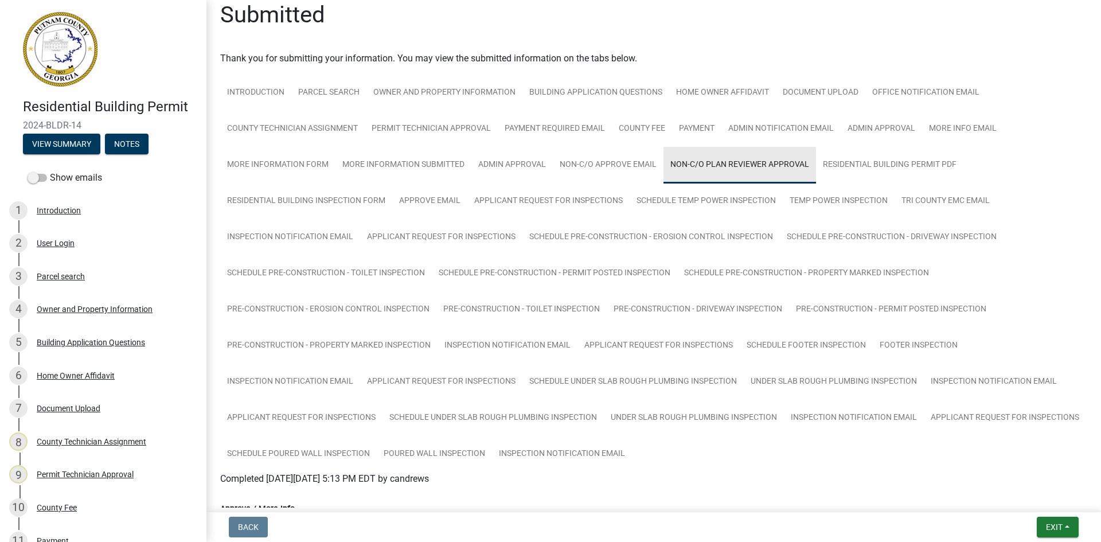
click at [663, 173] on link "Non-C/O Plan Reviewer Approval" at bounding box center [739, 165] width 152 height 37
click at [639, 171] on link "Non-C/O Approve Email" at bounding box center [608, 165] width 111 height 37
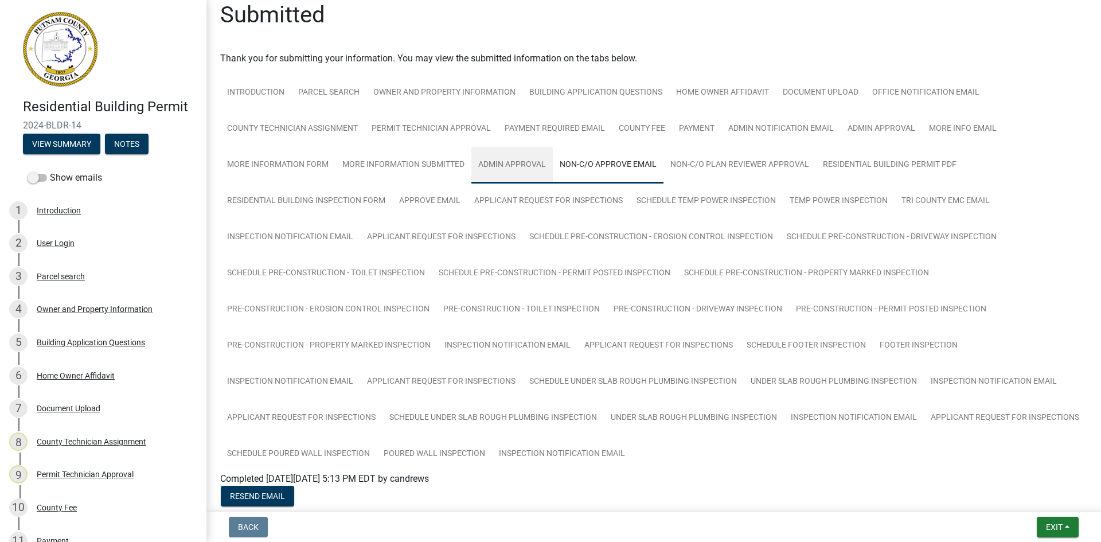
click at [497, 175] on link "Admin Approval" at bounding box center [511, 165] width 81 height 37
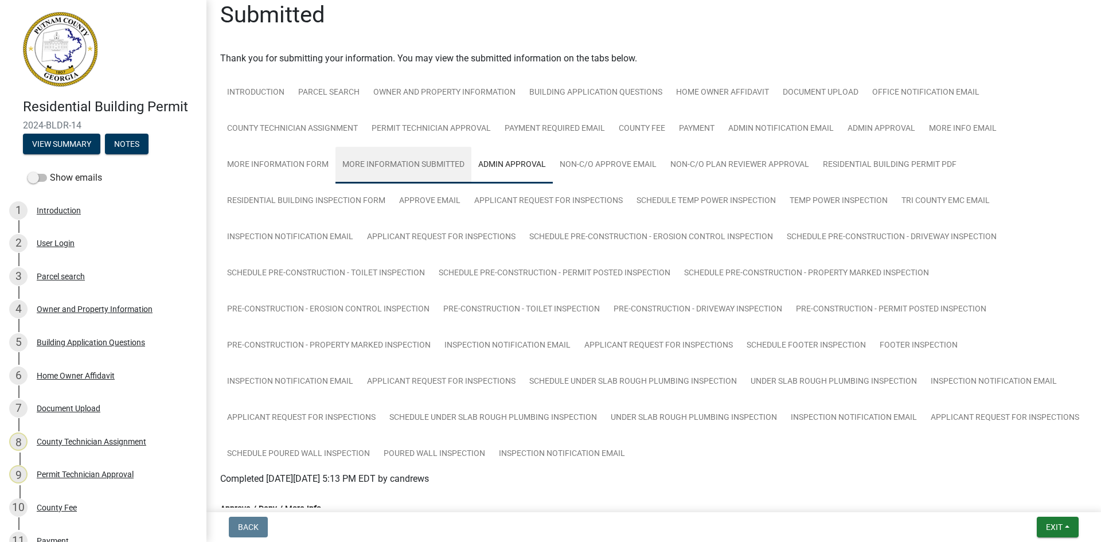
click at [431, 167] on link "More Information Submitted" at bounding box center [403, 165] width 136 height 37
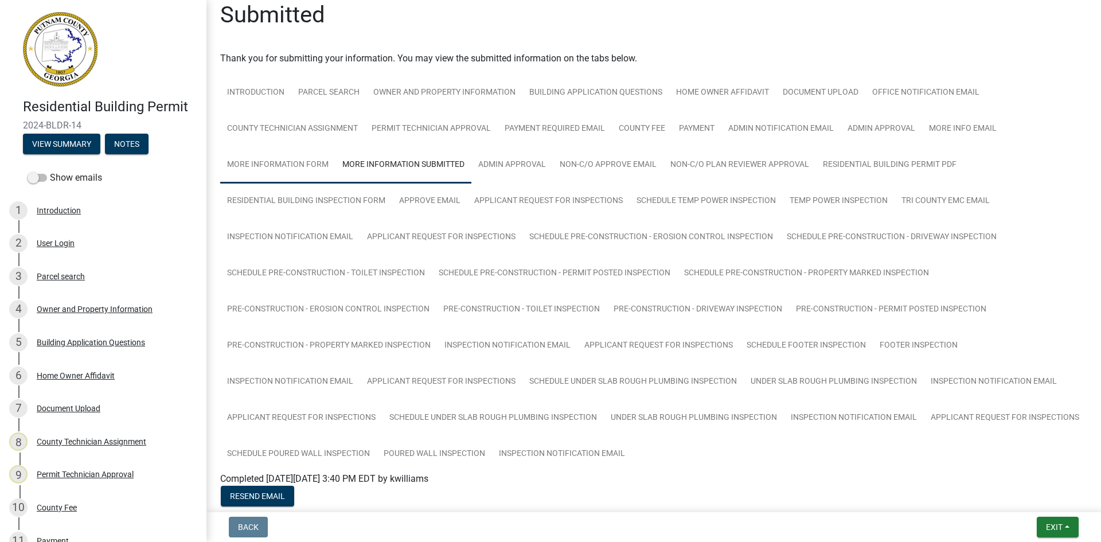
click at [320, 169] on link "More Information Form" at bounding box center [277, 165] width 115 height 37
click at [940, 121] on link "More Info Email" at bounding box center [962, 129] width 81 height 37
click at [870, 126] on link "Admin Approval" at bounding box center [880, 129] width 81 height 37
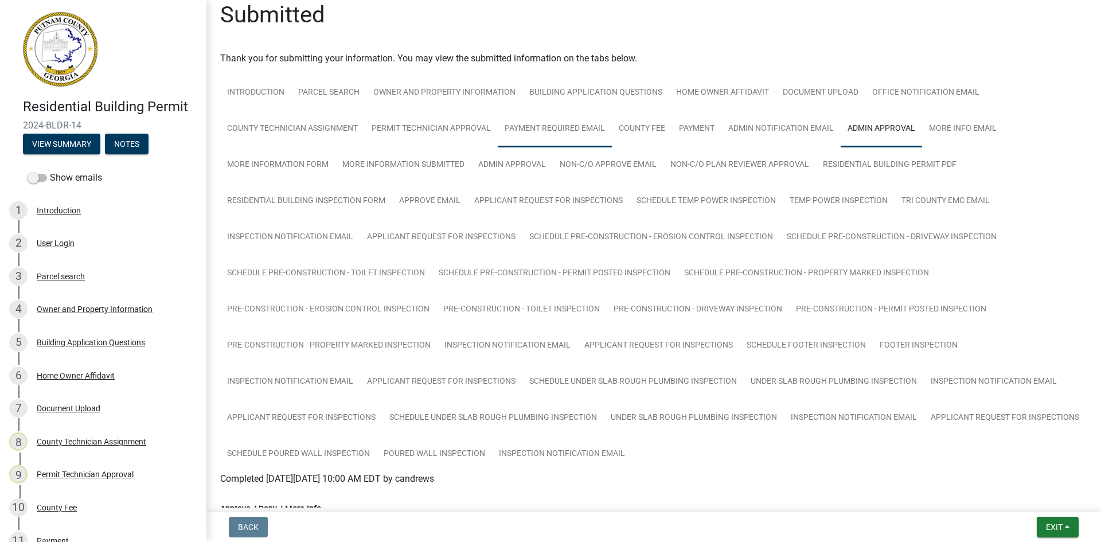
click at [550, 126] on link "Payment Required Email" at bounding box center [555, 129] width 114 height 37
click at [492, 126] on link "Permit Technician Approval" at bounding box center [431, 129] width 133 height 37
click at [930, 111] on link "More Info Email" at bounding box center [962, 129] width 81 height 37
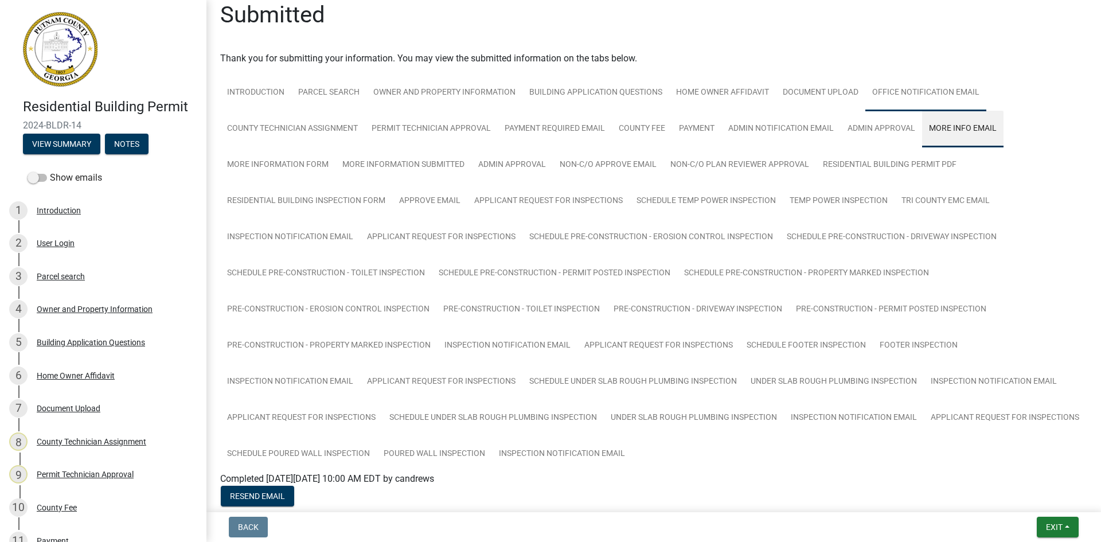
click at [931, 89] on link "Office Notification Email" at bounding box center [925, 93] width 121 height 37
click at [797, 99] on link "Document Upload" at bounding box center [820, 93] width 89 height 37
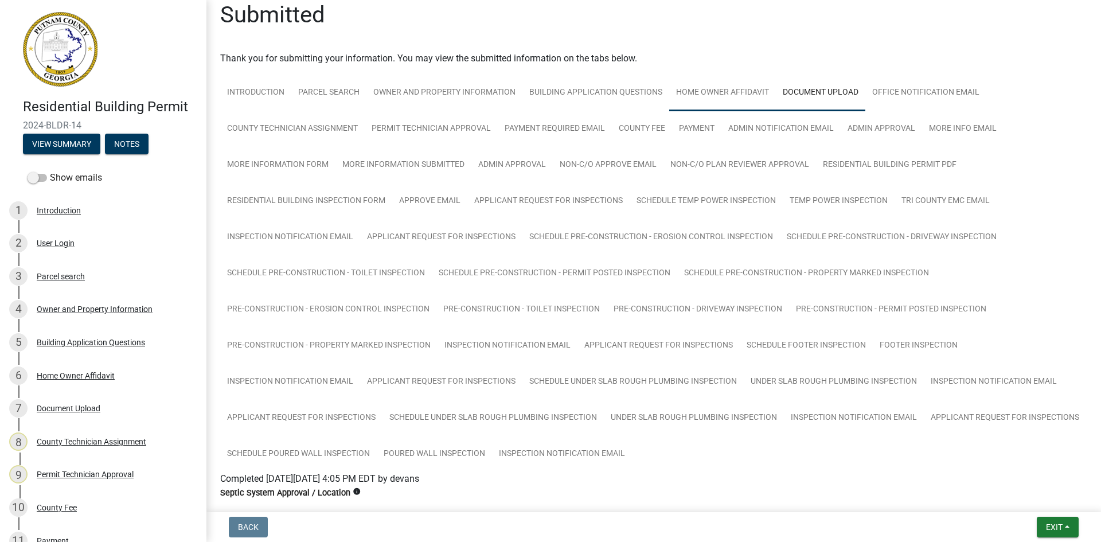
click at [752, 101] on link "Home Owner Affidavit" at bounding box center [722, 93] width 107 height 37
click at [638, 101] on link "Building Application Questions" at bounding box center [595, 93] width 147 height 37
click at [509, 101] on link "Owner and Property Information" at bounding box center [444, 93] width 156 height 37
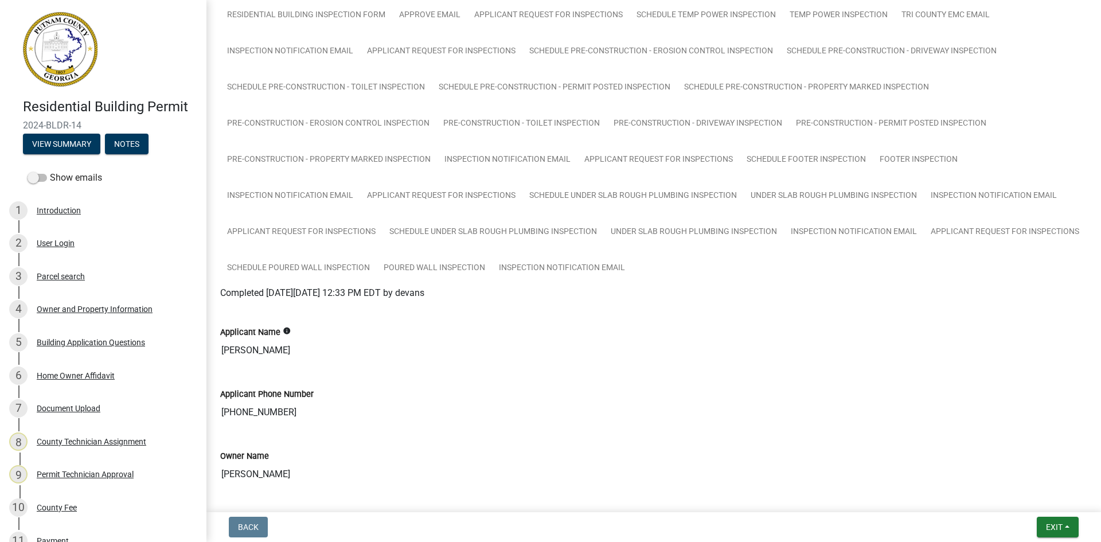
scroll to position [0, 0]
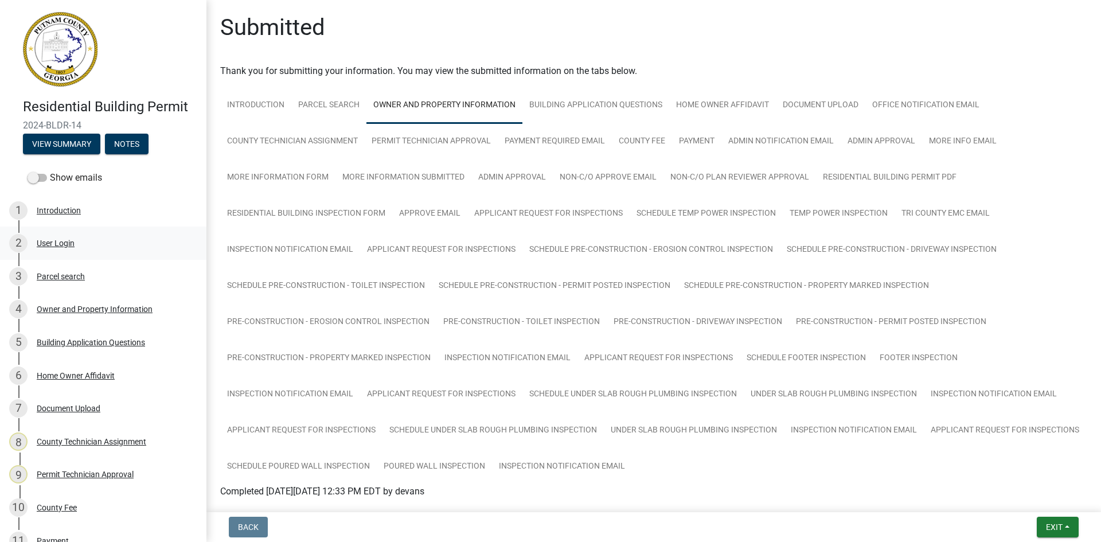
click at [54, 241] on div "User Login" at bounding box center [56, 243] width 38 height 8
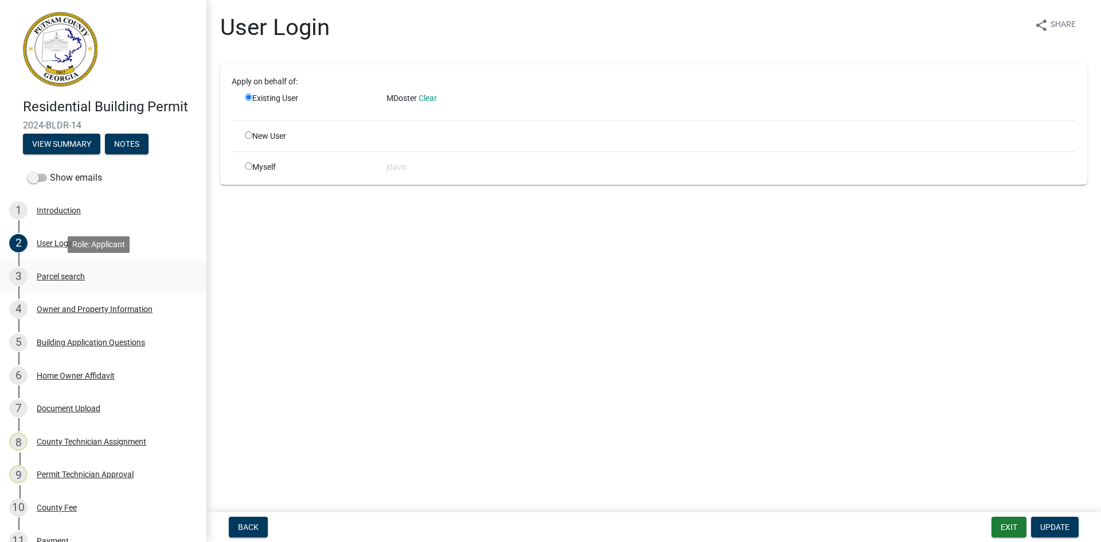
click at [70, 275] on div "Parcel search" at bounding box center [61, 276] width 48 height 8
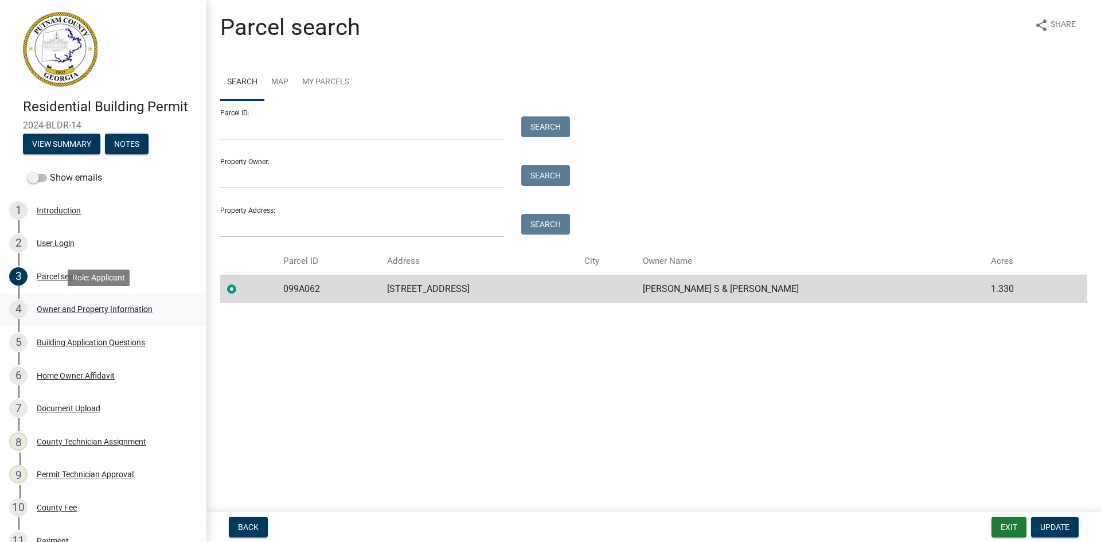
click at [124, 313] on div "Owner and Property Information" at bounding box center [95, 309] width 116 height 8
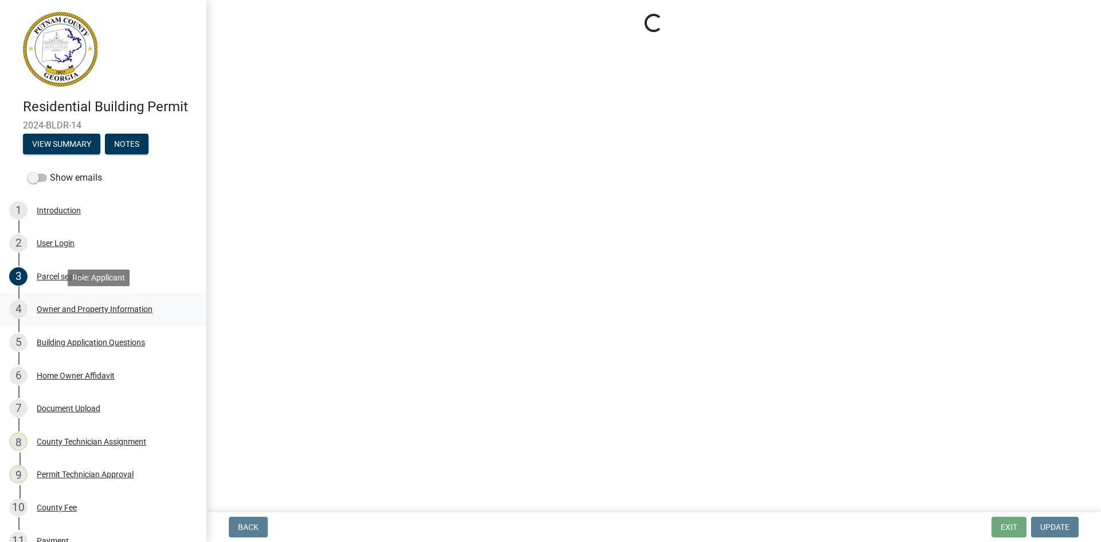
select select "34fe85c2-5f76-4343-b6bb-8ca387e0bed7"
select select "83394b22-4a11-496c-8e5c-75ade2e72faf"
select select "469c5908-2854-42d5-89ed-bee7fc26529e"
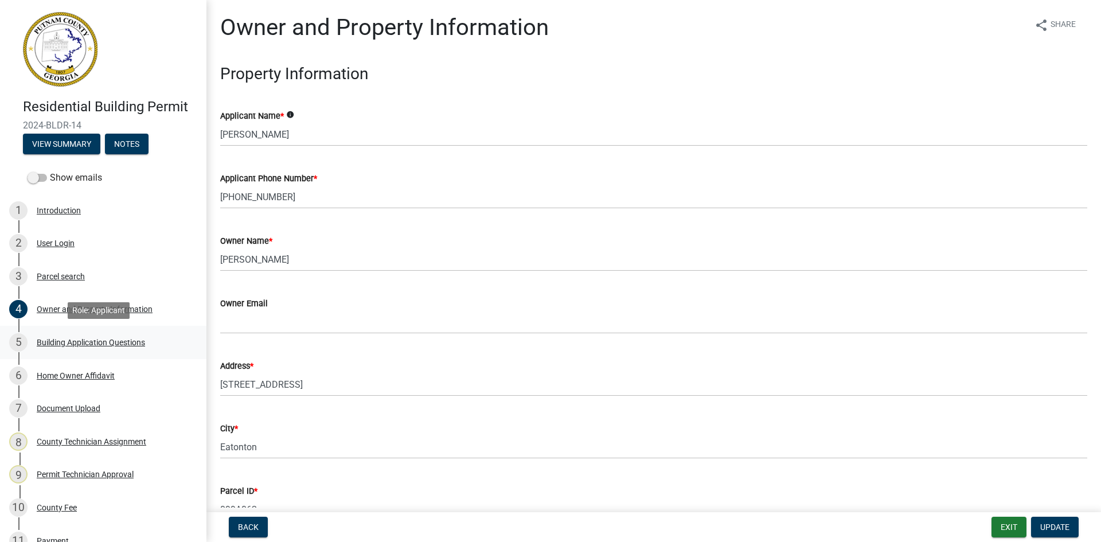
click at [135, 343] on div "Building Application Questions" at bounding box center [91, 342] width 108 height 8
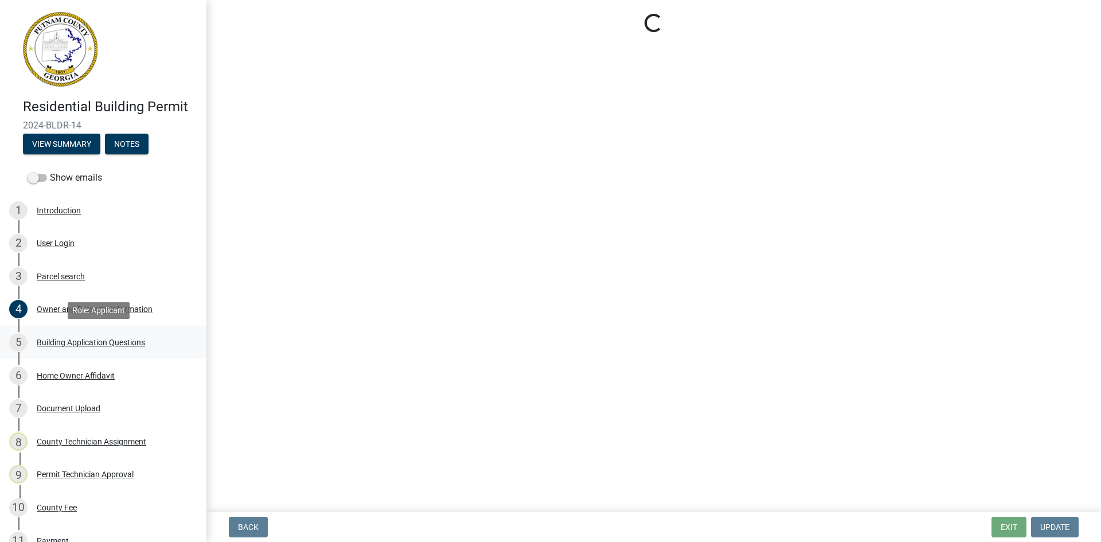
select select "2ec94193-6885-4dbb-8fbc-a6ee81e417fe"
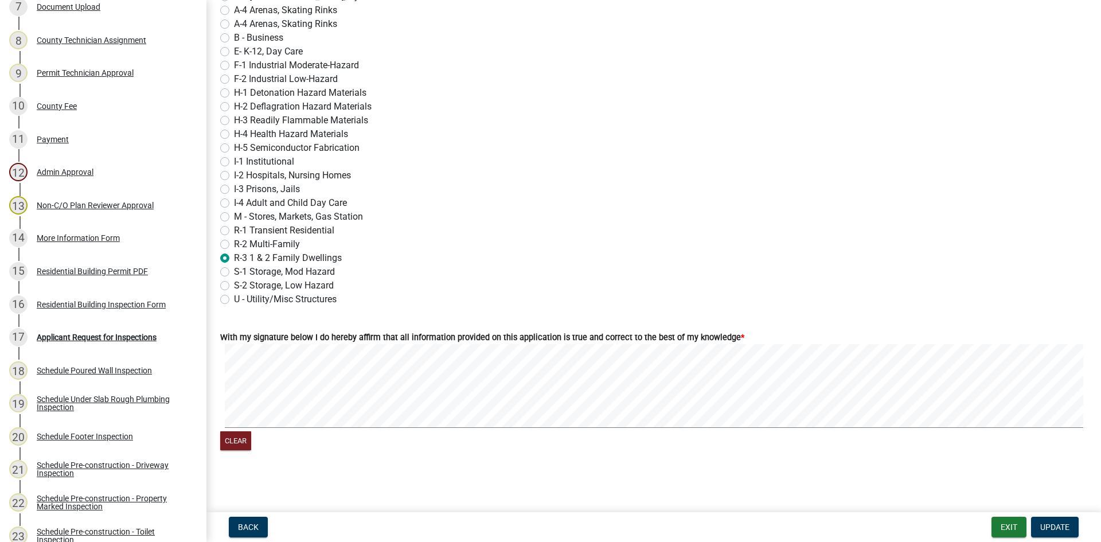
scroll to position [4245, 0]
click at [106, 272] on div "Residential Building Permit PDF" at bounding box center [92, 271] width 111 height 8
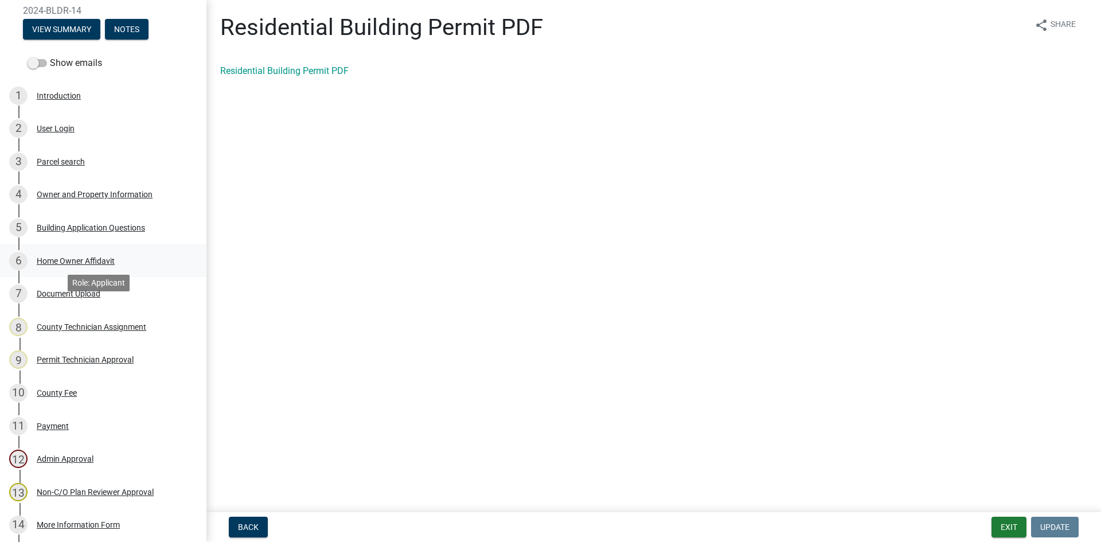
scroll to position [0, 0]
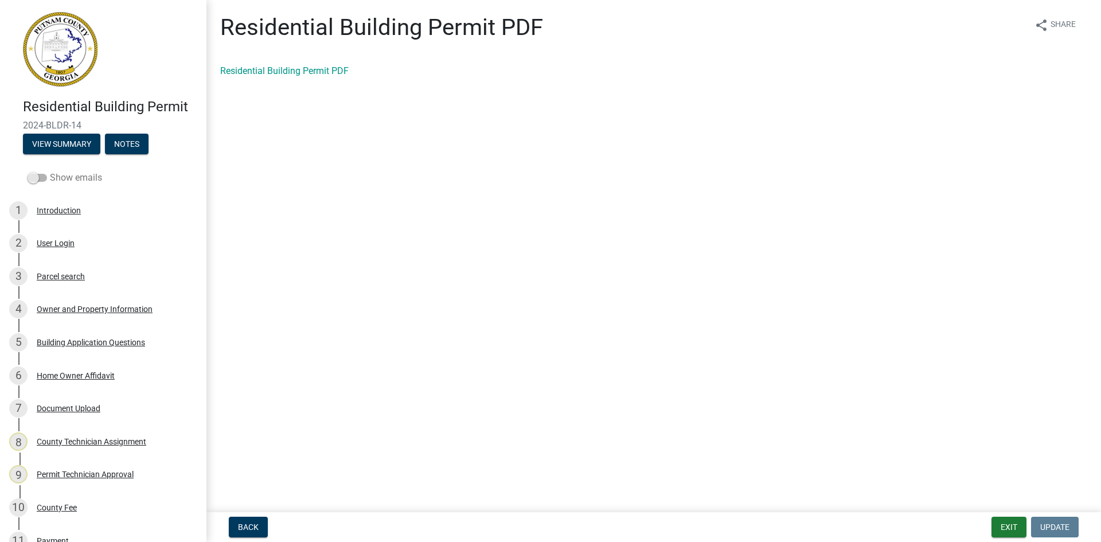
click at [36, 178] on span at bounding box center [37, 178] width 19 height 8
click at [50, 171] on input "Show emails" at bounding box center [50, 171] width 0 height 0
click at [73, 244] on div "User Login" at bounding box center [56, 243] width 38 height 8
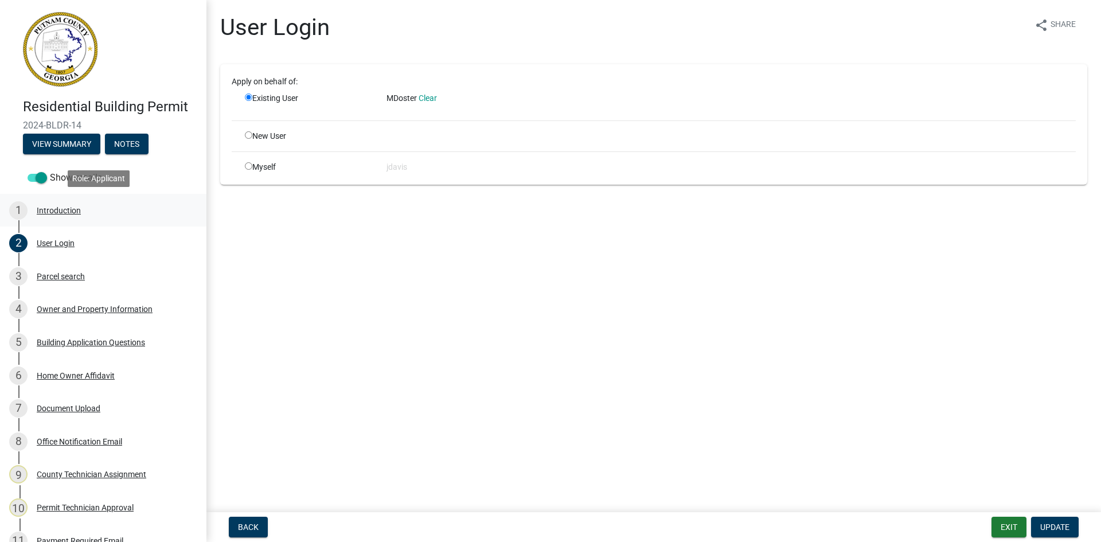
click at [50, 212] on div "Introduction" at bounding box center [59, 210] width 44 height 8
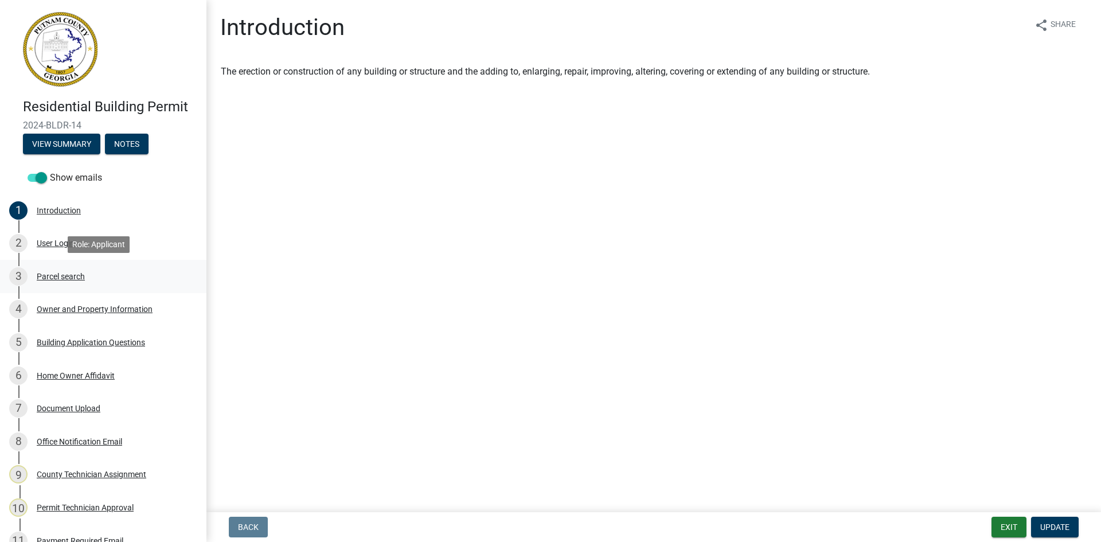
click at [60, 276] on div "Parcel search" at bounding box center [61, 276] width 48 height 8
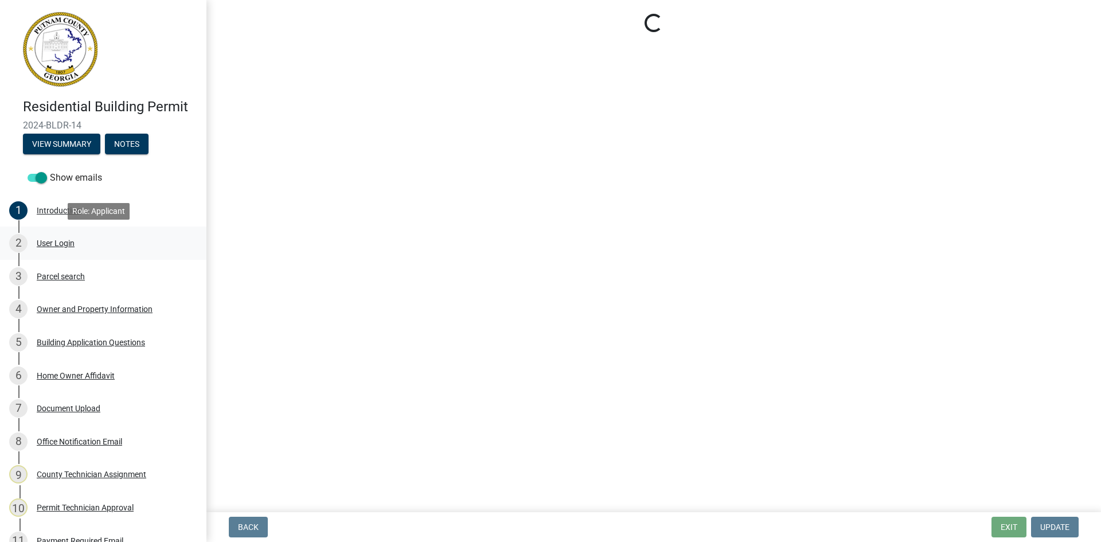
click at [62, 244] on div "User Login" at bounding box center [56, 243] width 38 height 8
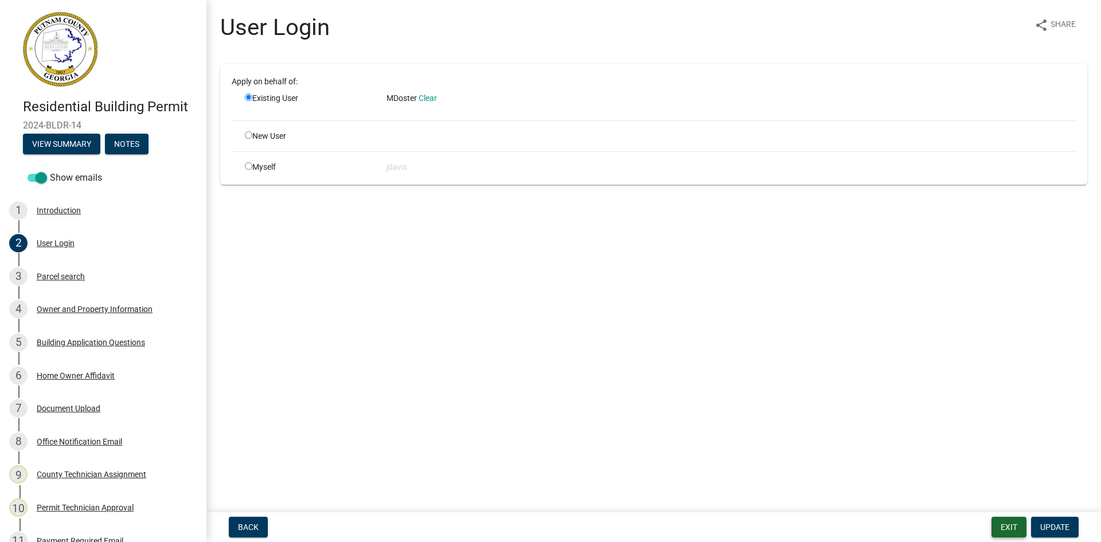
click at [1012, 530] on button "Exit" at bounding box center [1008, 527] width 35 height 21
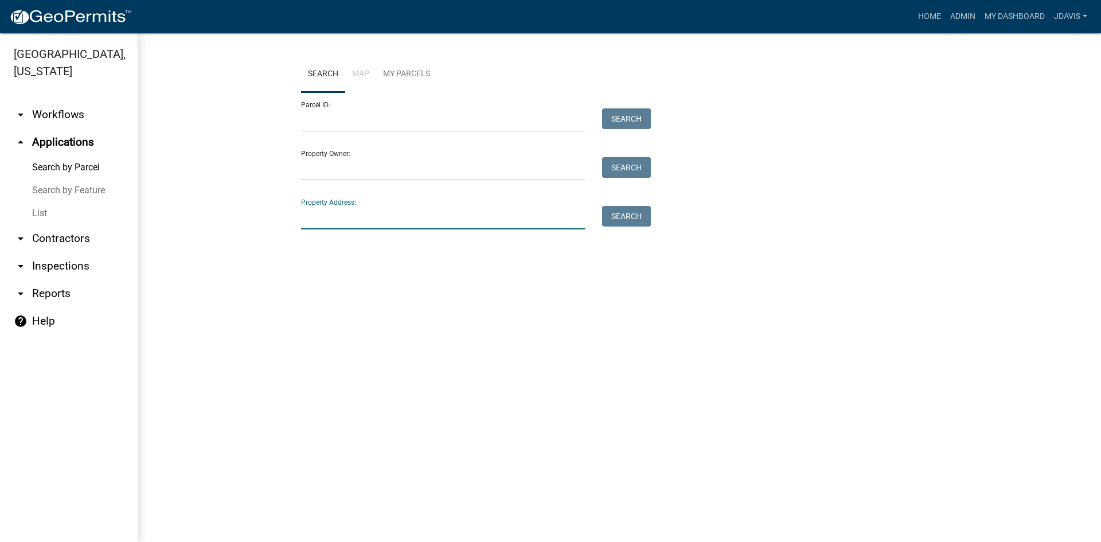
click at [427, 217] on input "Property Address:" at bounding box center [443, 218] width 284 height 24
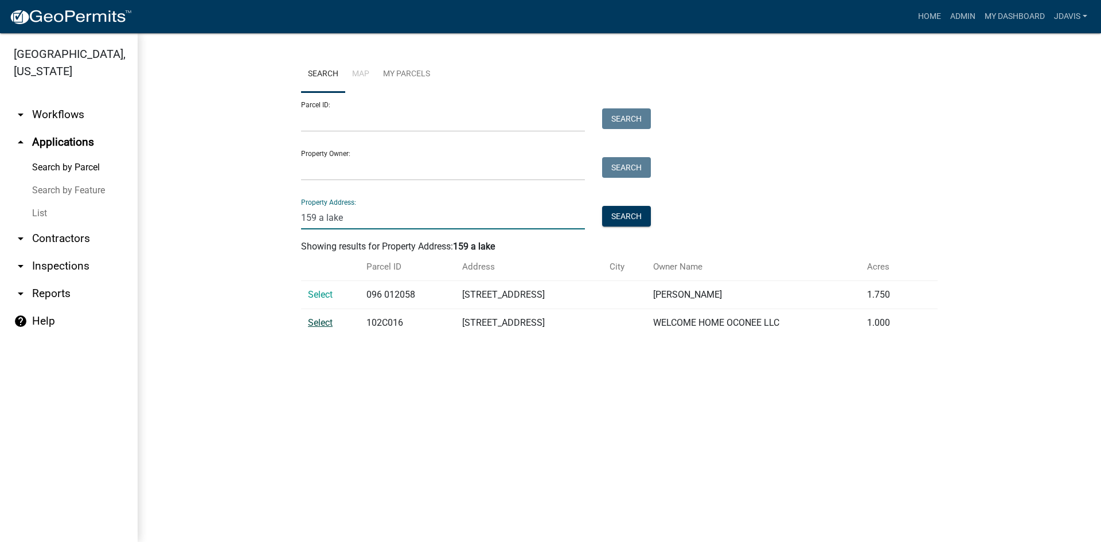
click at [321, 321] on span "Select" at bounding box center [320, 322] width 25 height 11
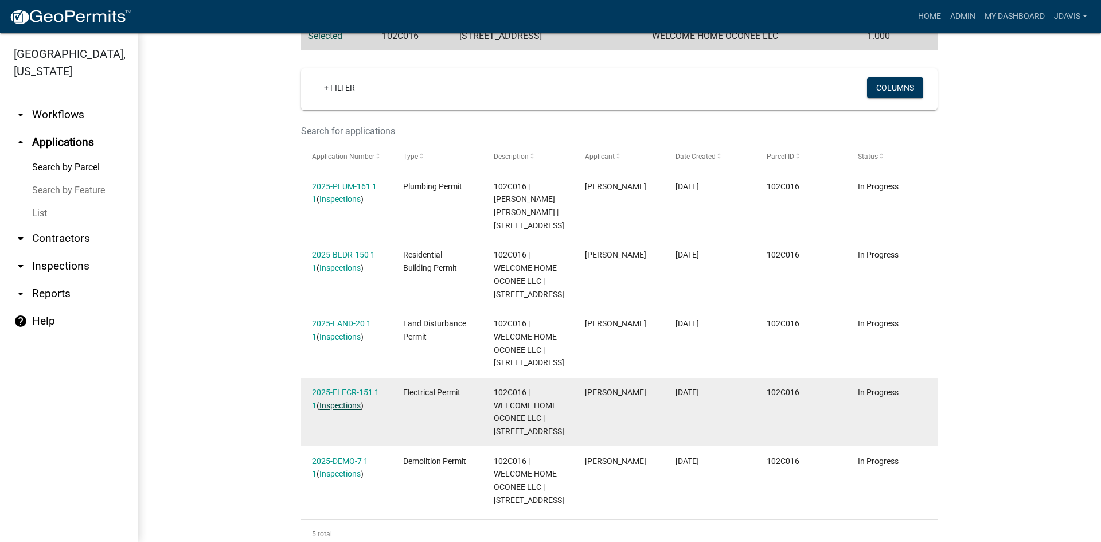
scroll to position [275, 0]
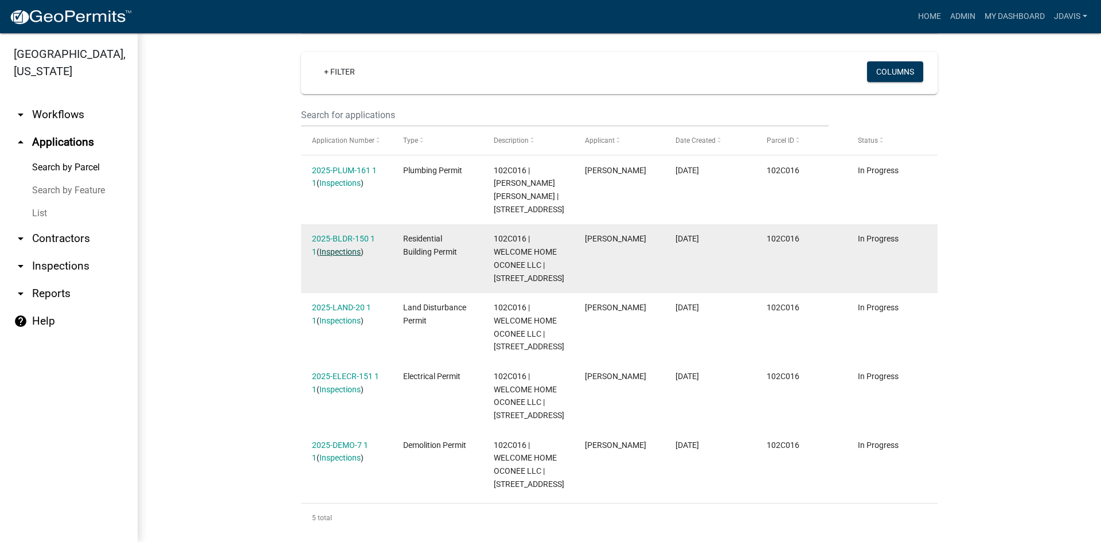
click at [341, 247] on link "Inspections" at bounding box center [339, 251] width 41 height 9
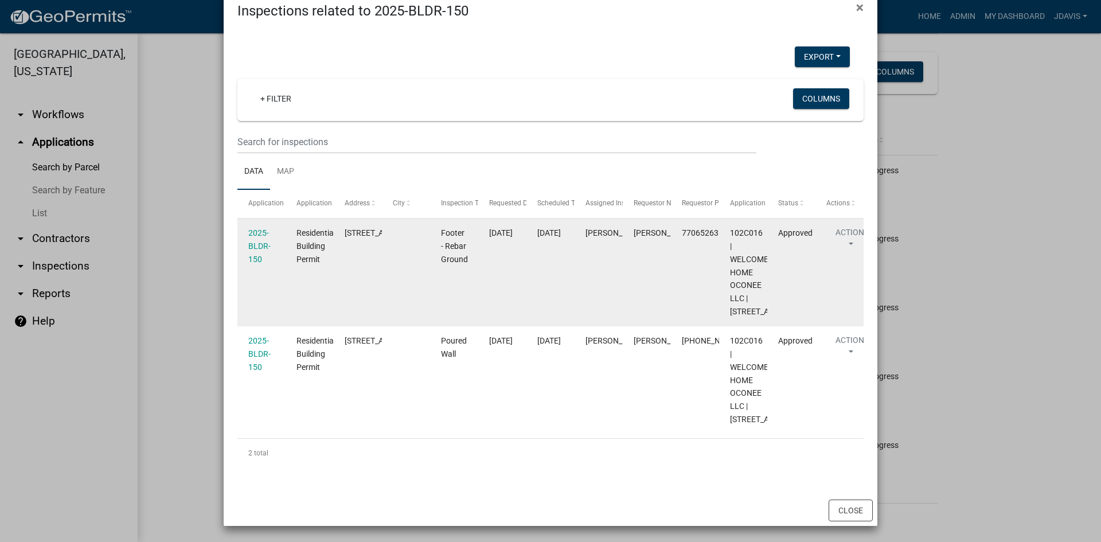
scroll to position [81, 0]
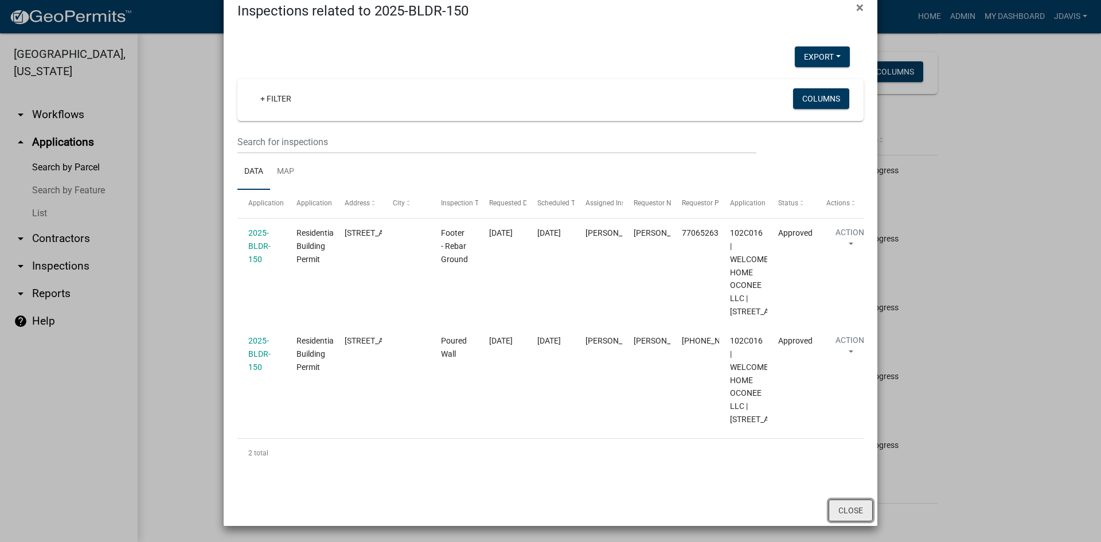
click at [845, 511] on button "Close" at bounding box center [850, 510] width 44 height 22
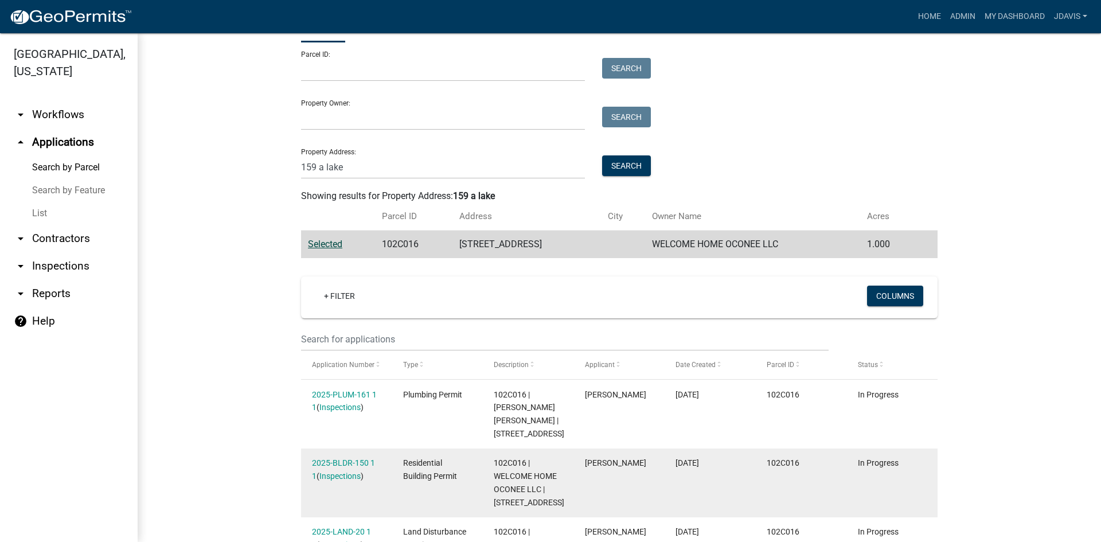
scroll to position [45, 0]
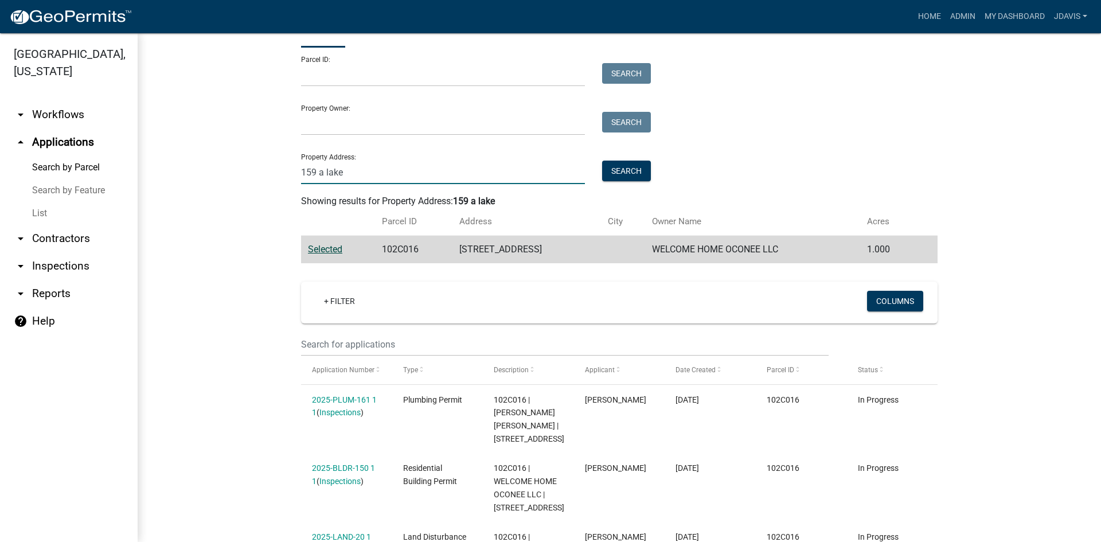
click at [310, 179] on input "159 a lake" at bounding box center [443, 173] width 284 height 24
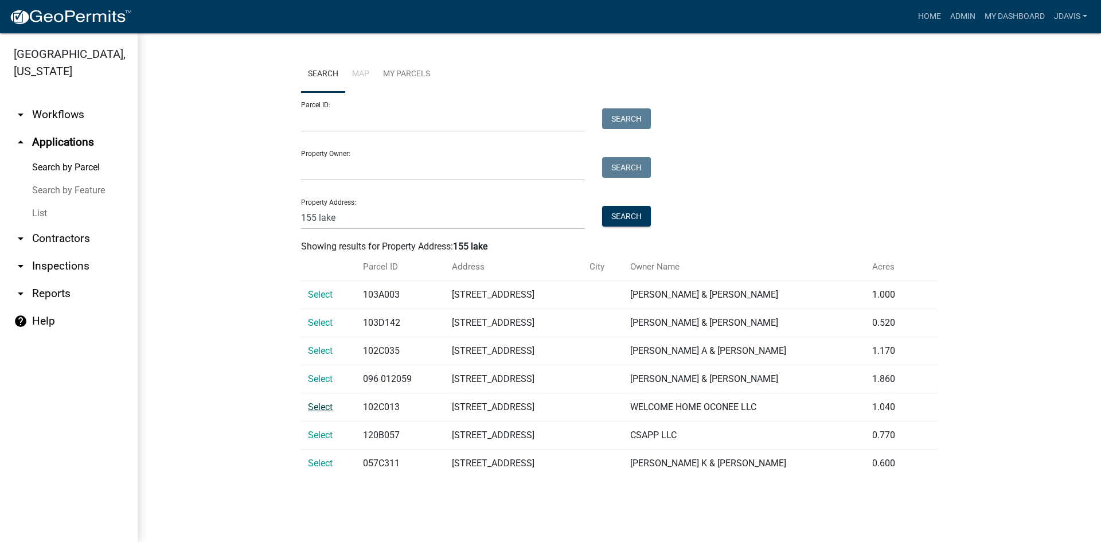
click at [325, 405] on span "Select" at bounding box center [320, 406] width 25 height 11
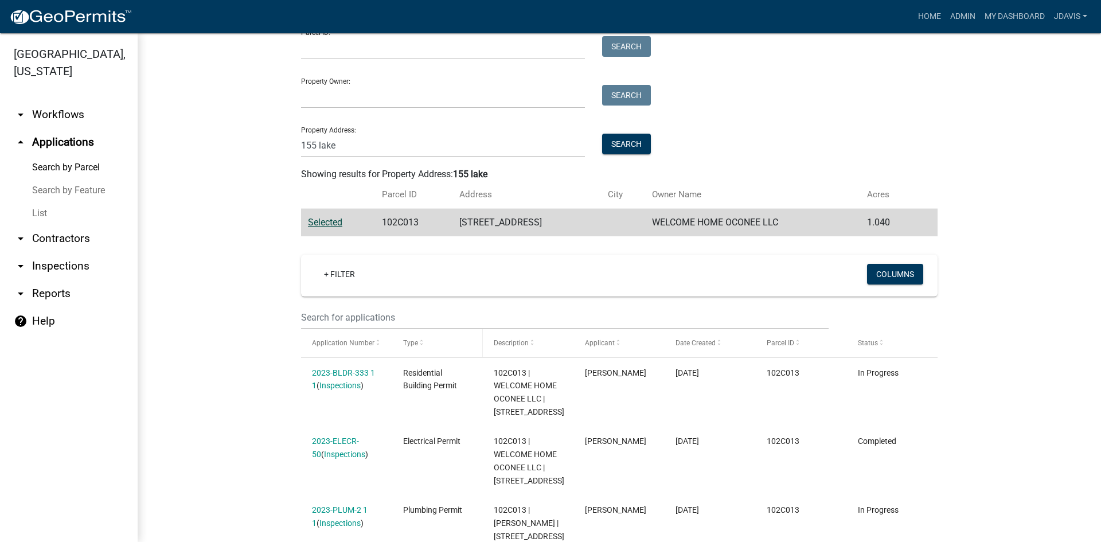
scroll to position [206, 0]
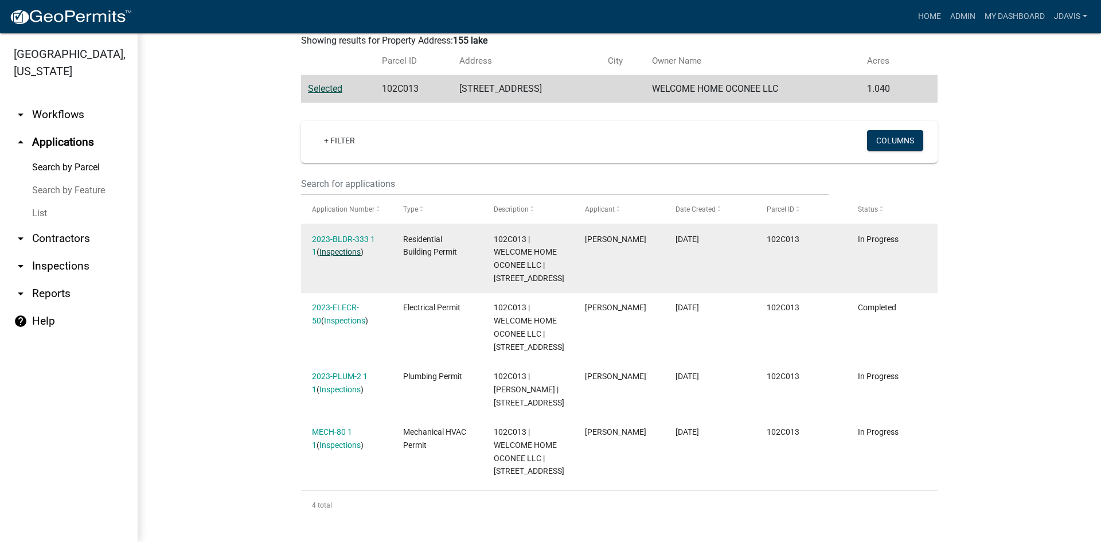
click at [337, 252] on link "Inspections" at bounding box center [339, 251] width 41 height 9
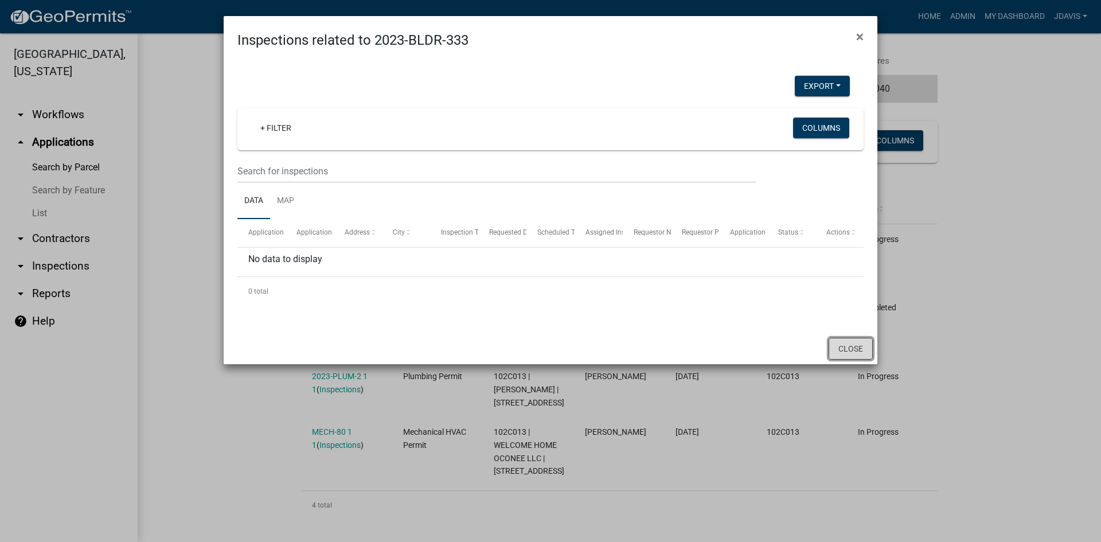
click at [854, 355] on button "Close" at bounding box center [850, 349] width 44 height 22
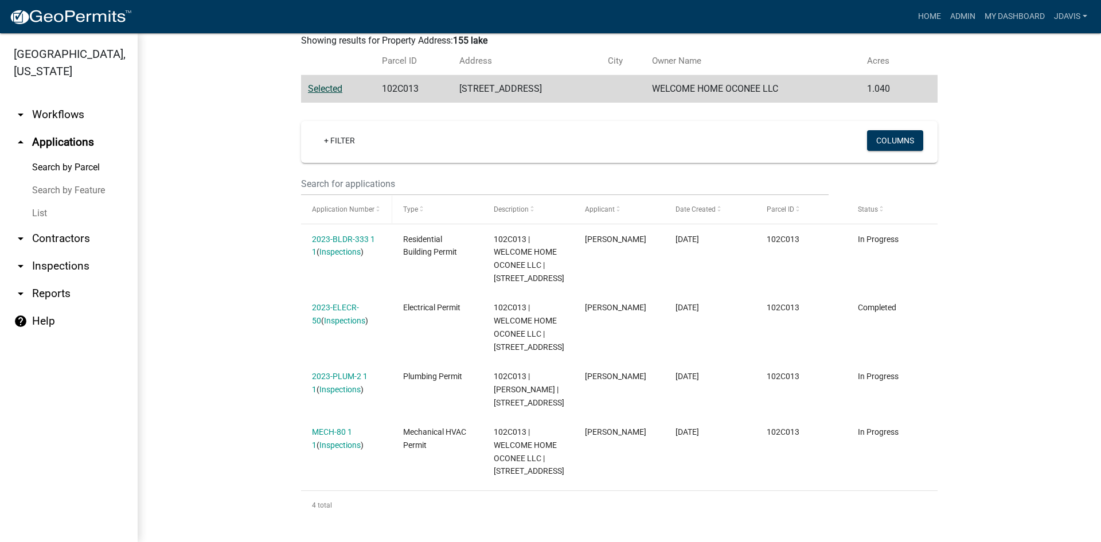
scroll to position [34, 0]
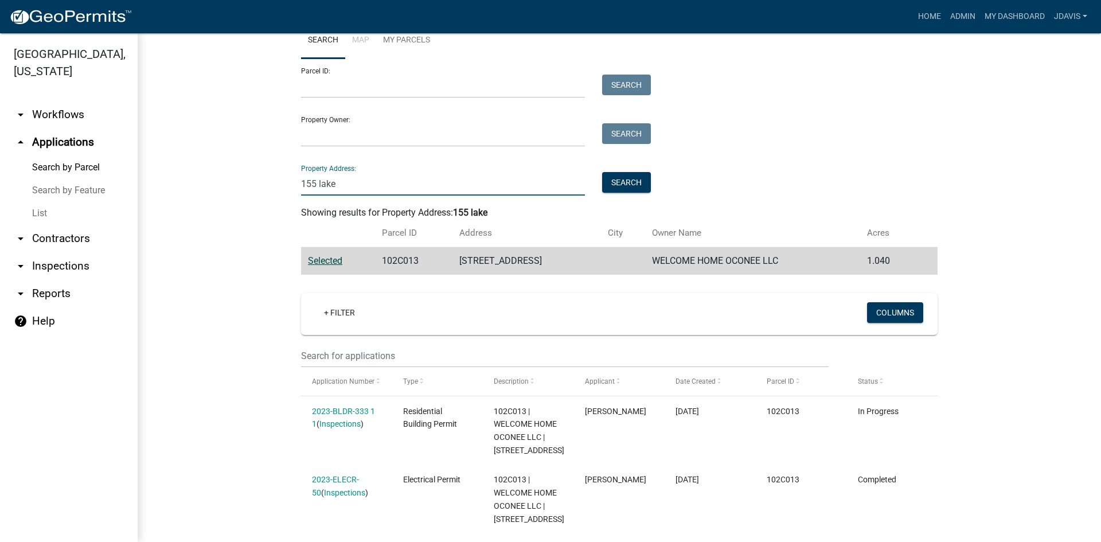
click at [315, 189] on input "155 lake" at bounding box center [443, 184] width 284 height 24
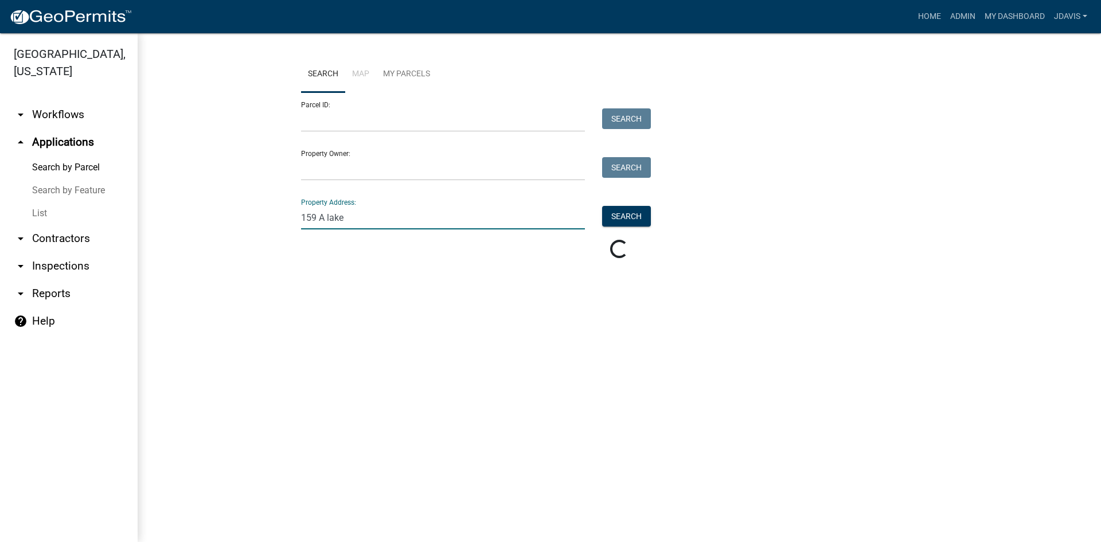
scroll to position [0, 0]
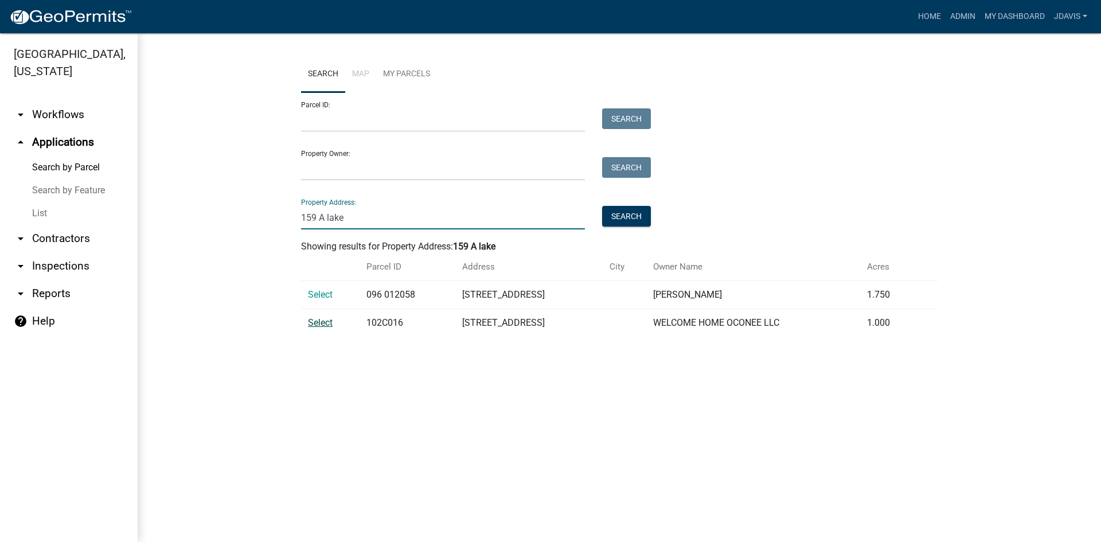
type input "159 A lake"
click at [315, 326] on span "Select" at bounding box center [320, 322] width 25 height 11
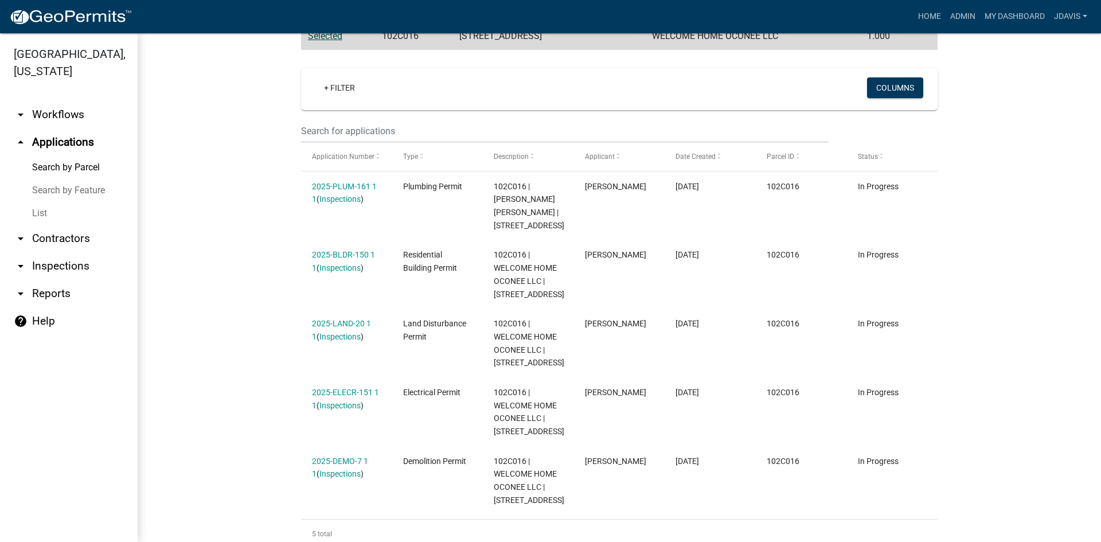
scroll to position [275, 0]
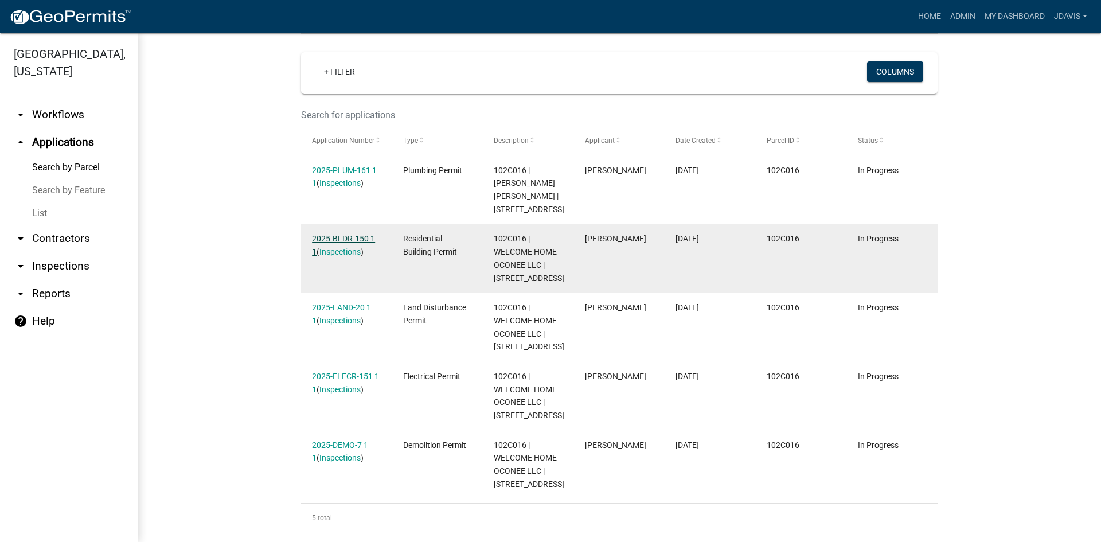
click at [339, 234] on link "2025-BLDR-150 1 1" at bounding box center [343, 245] width 63 height 22
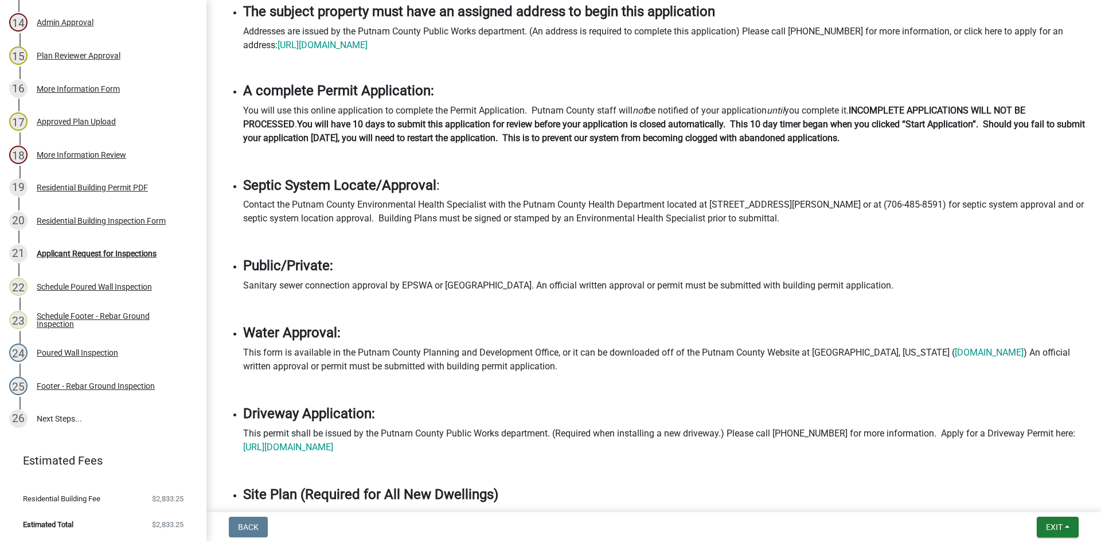
scroll to position [287, 0]
